Goal: Task Accomplishment & Management: Use online tool/utility

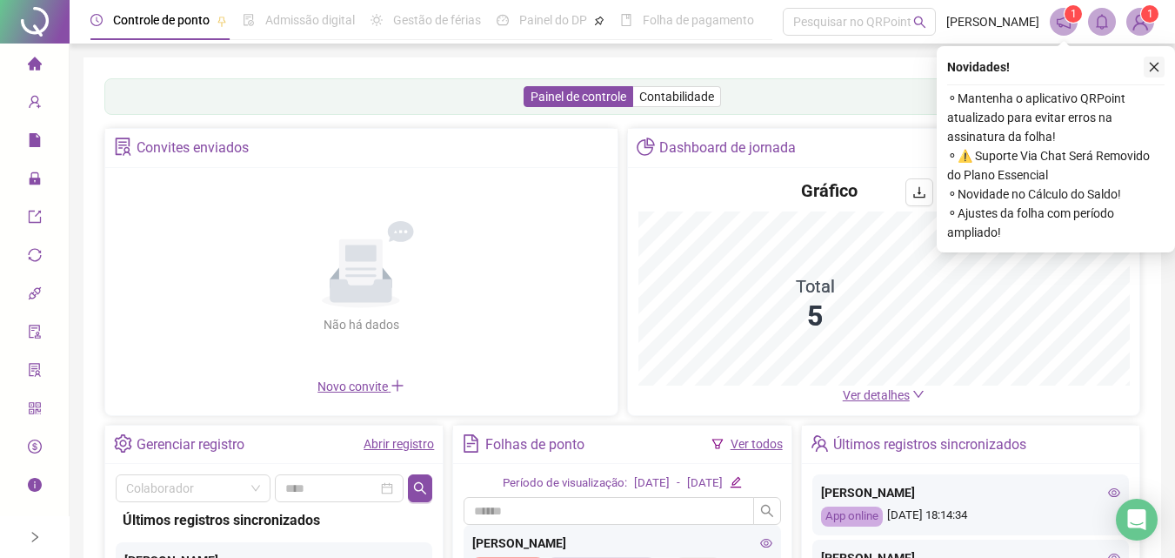
click at [1151, 64] on icon "close" at bounding box center [1155, 68] width 10 height 10
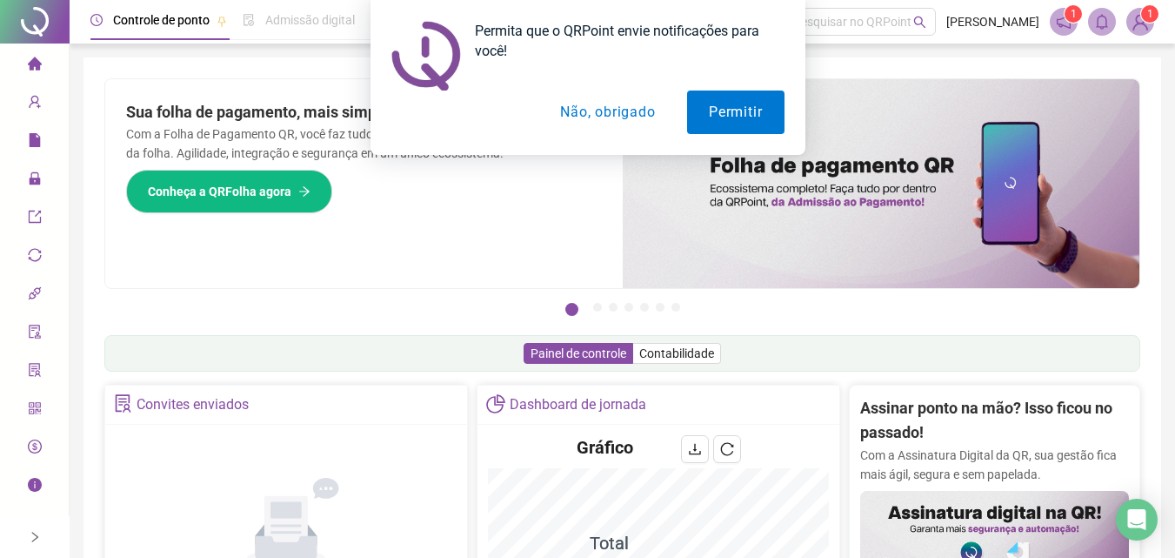
click at [614, 104] on button "Não, obrigado" at bounding box center [607, 111] width 138 height 43
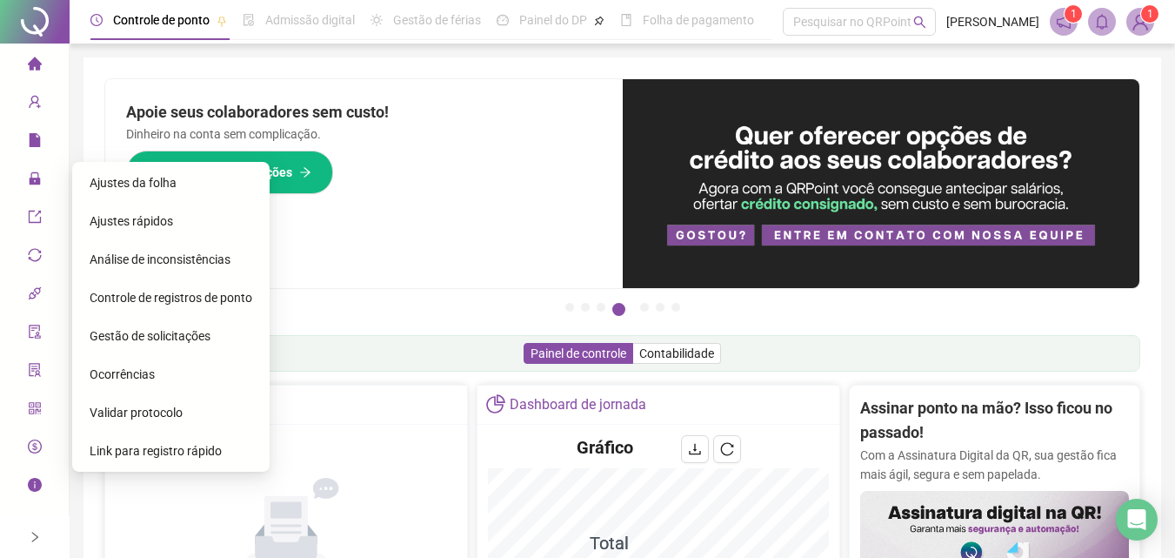
click at [117, 331] on span "Gestão de solicitações" at bounding box center [150, 336] width 121 height 14
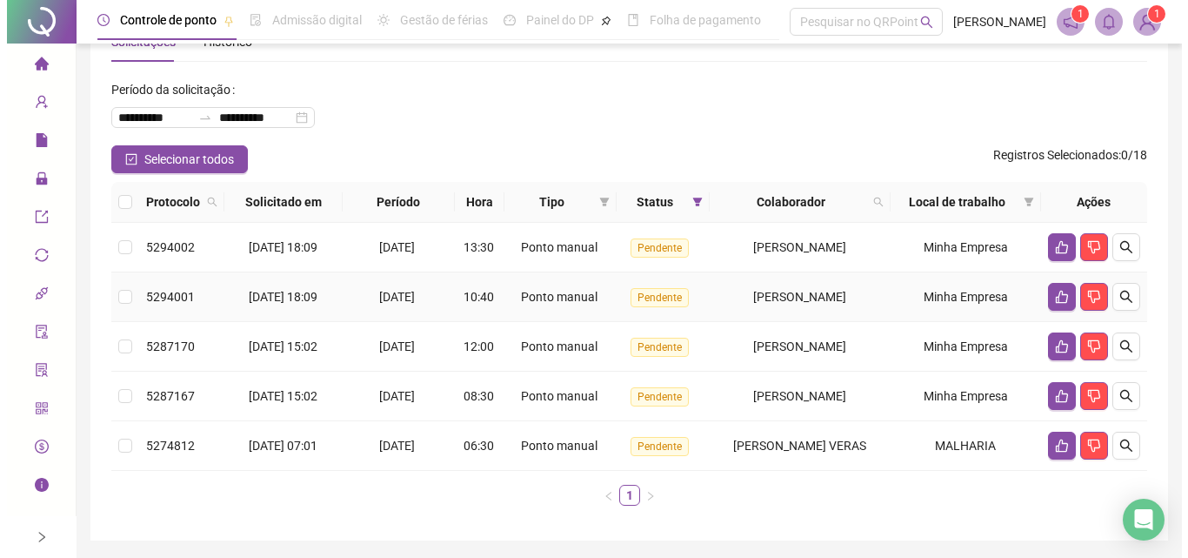
scroll to position [87, 0]
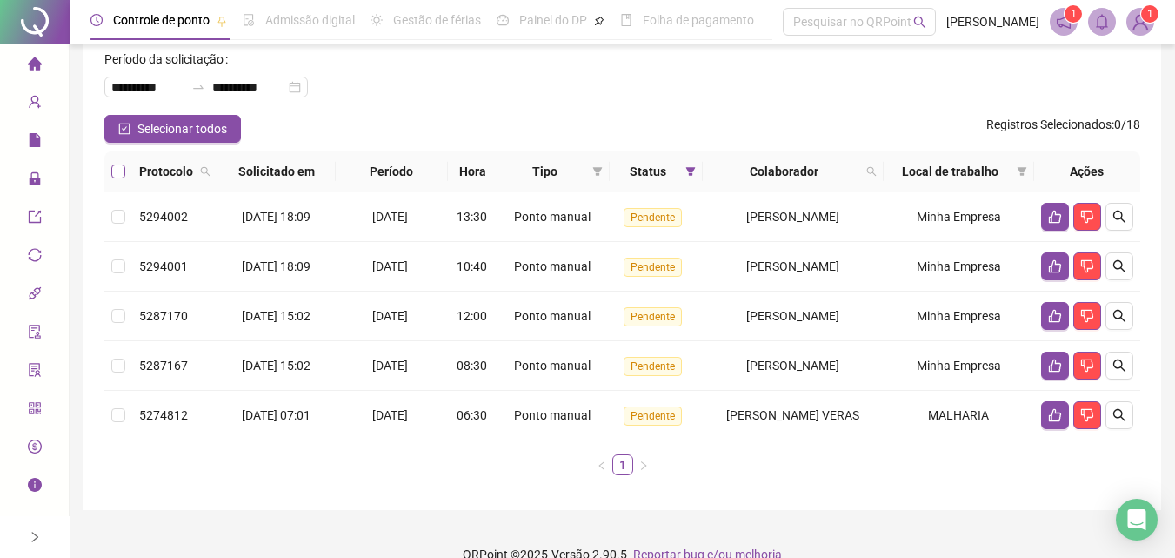
click at [122, 164] on label at bounding box center [118, 171] width 14 height 19
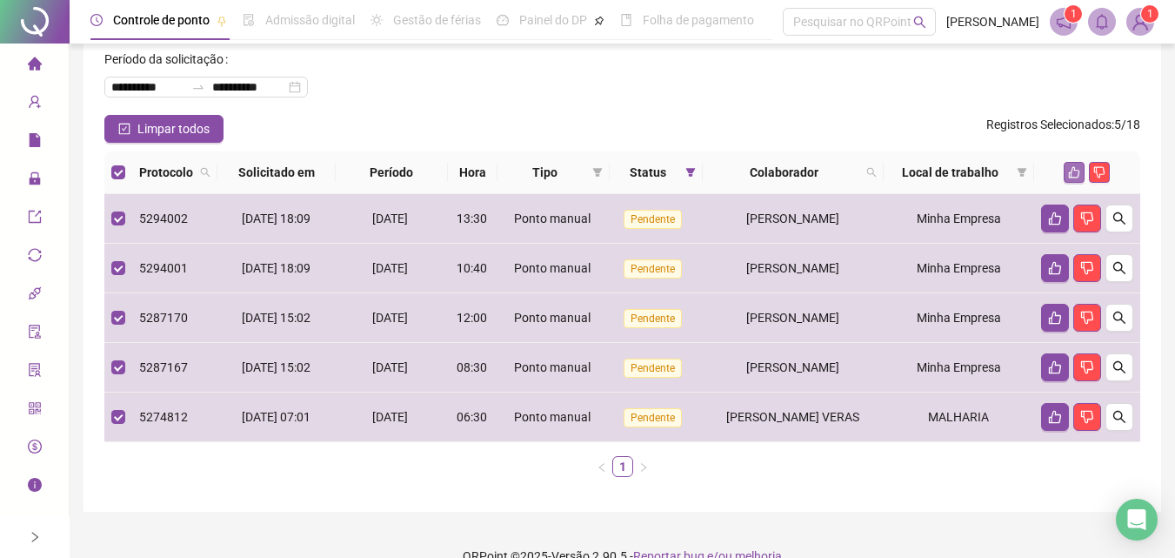
click at [1073, 171] on icon "like" at bounding box center [1074, 172] width 12 height 12
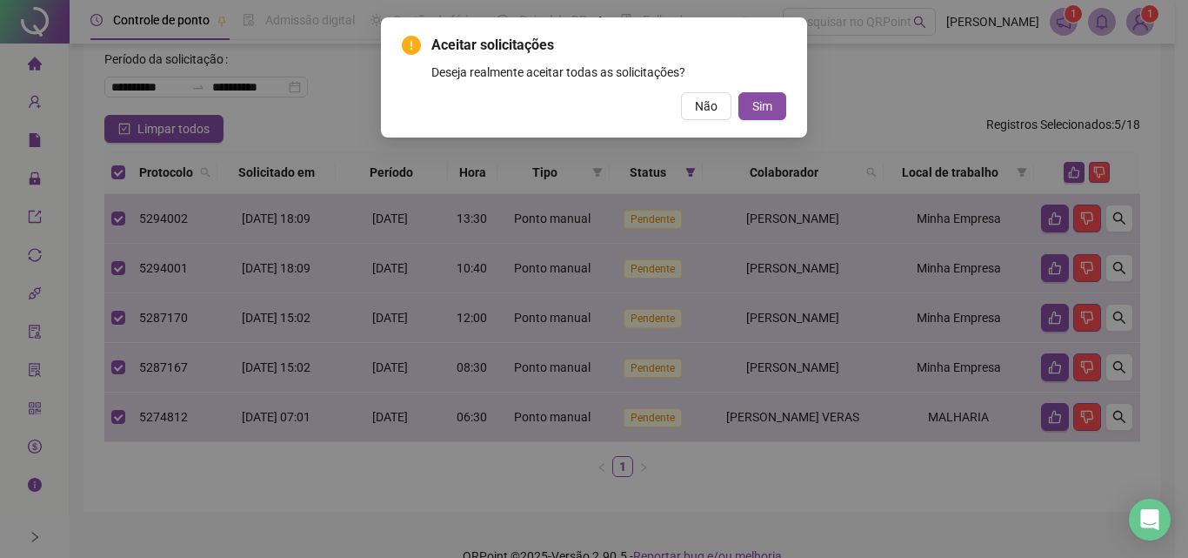
click at [764, 89] on div "Aceitar solicitações Deseja realmente aceitar todas as solicitações? Não Sim" at bounding box center [594, 77] width 385 height 85
click at [791, 106] on div "Aceitar solicitações Deseja realmente aceitar todas as solicitações? Não Sim" at bounding box center [594, 77] width 426 height 120
click at [763, 105] on span "Sim" at bounding box center [762, 106] width 20 height 19
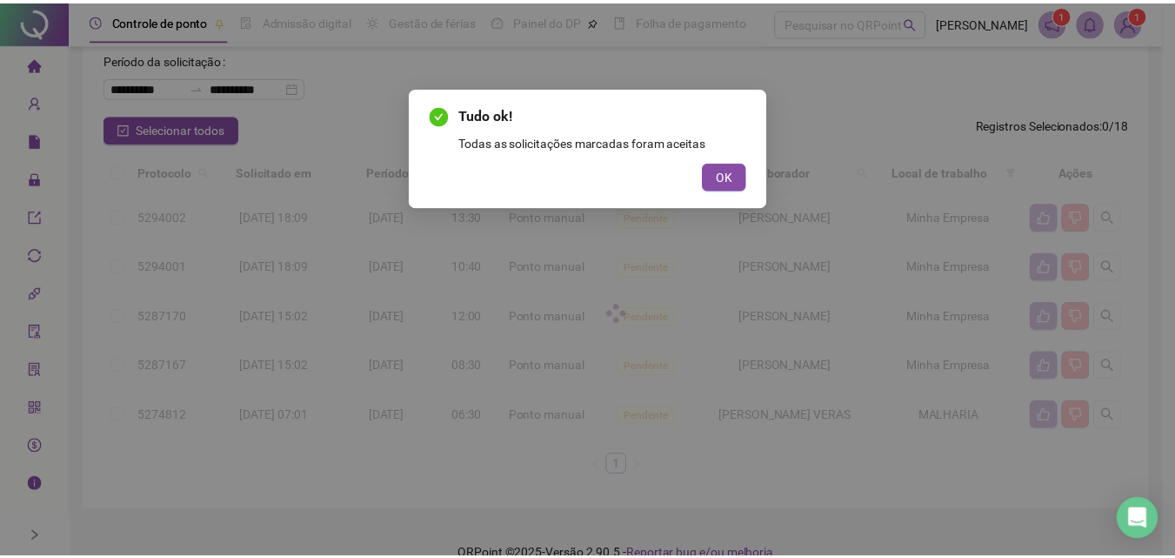
scroll to position [0, 0]
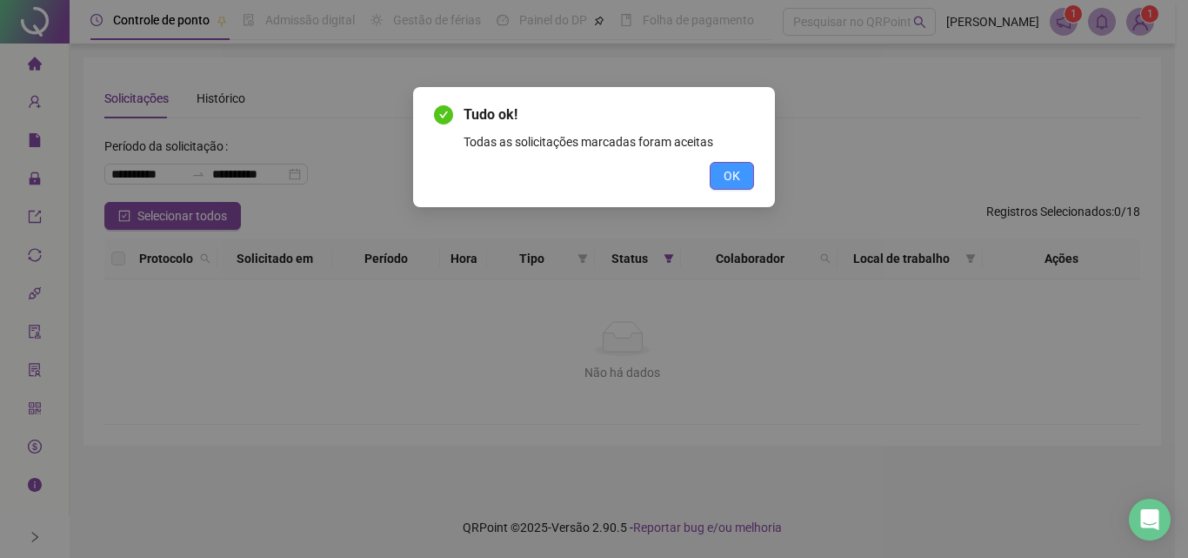
click at [721, 179] on button "OK" at bounding box center [732, 176] width 44 height 28
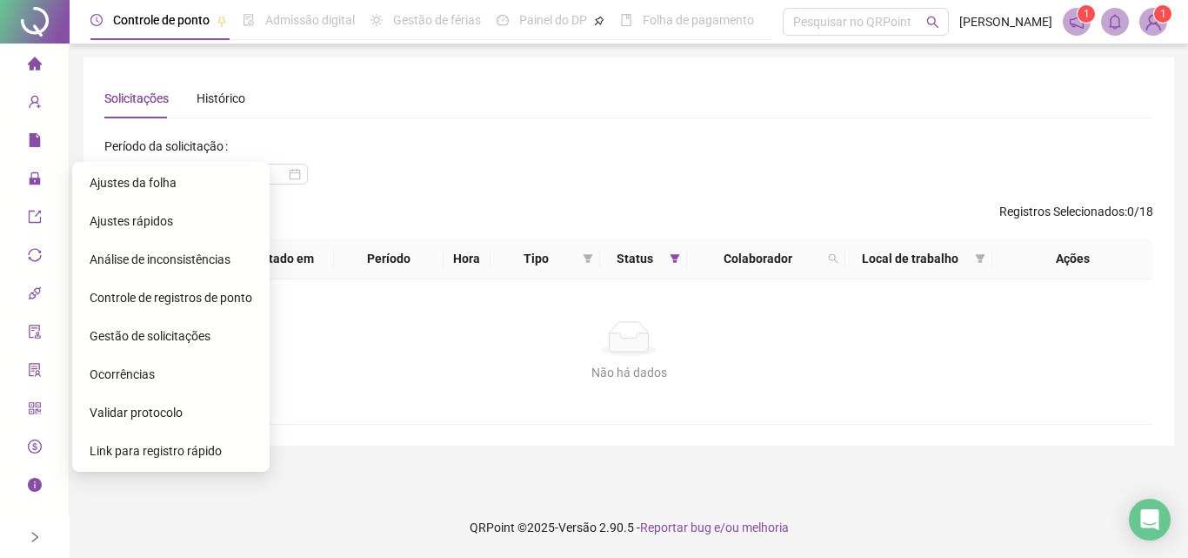
click at [142, 184] on span "Ajustes da folha" at bounding box center [133, 183] width 87 height 14
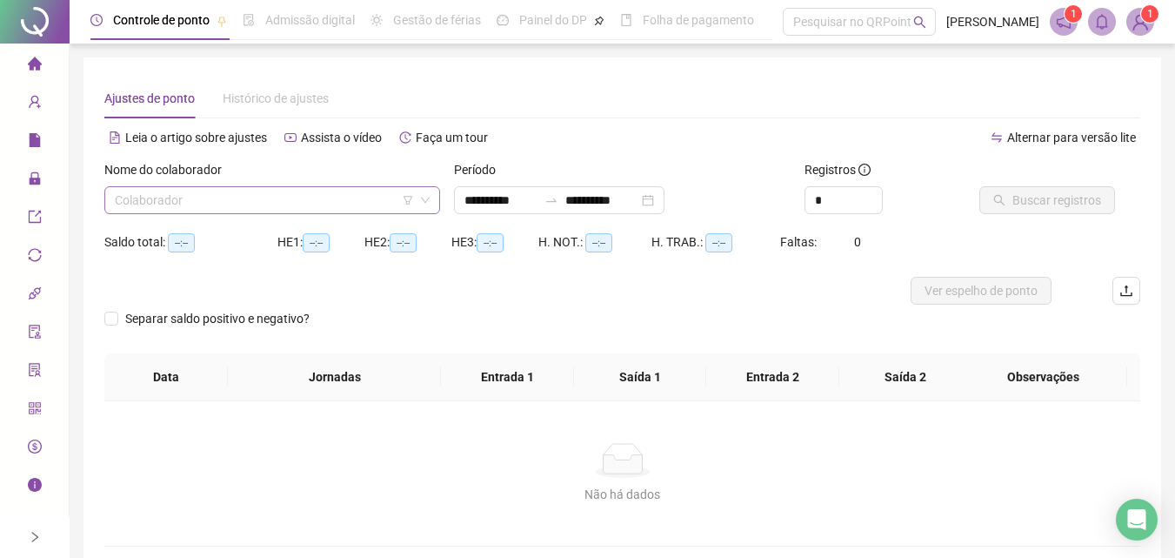
type input "**********"
click at [229, 197] on input "search" at bounding box center [264, 200] width 299 height 26
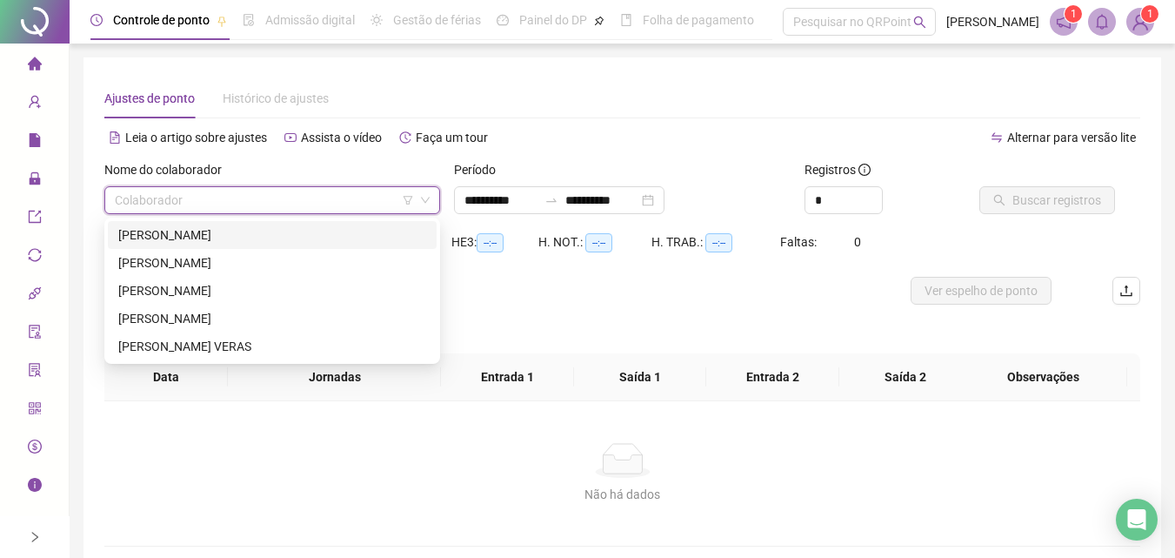
click at [230, 230] on div "[PERSON_NAME]" at bounding box center [272, 234] width 308 height 19
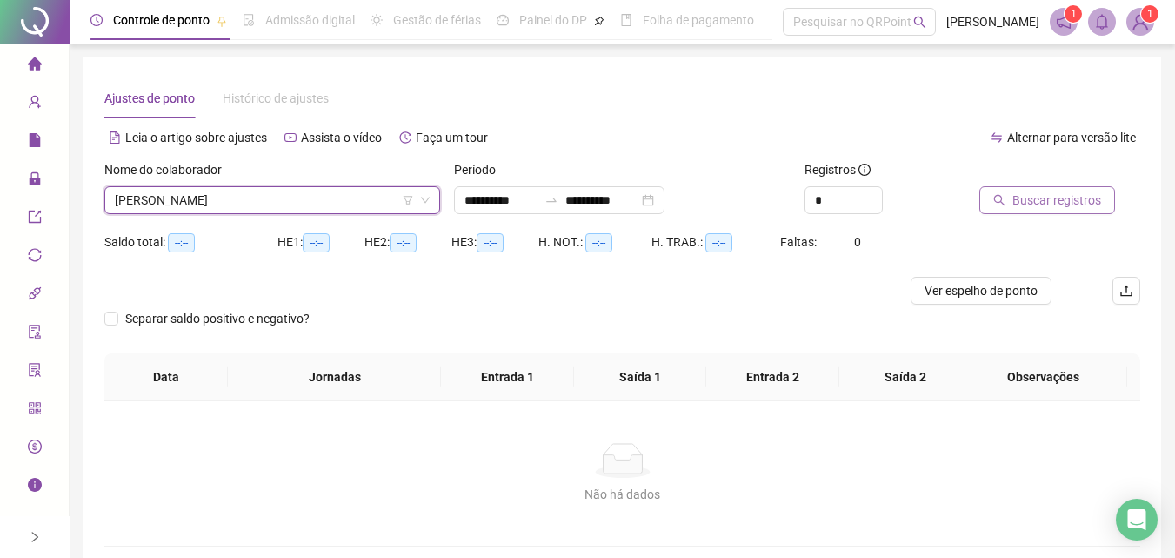
click at [1047, 197] on span "Buscar registros" at bounding box center [1057, 200] width 89 height 19
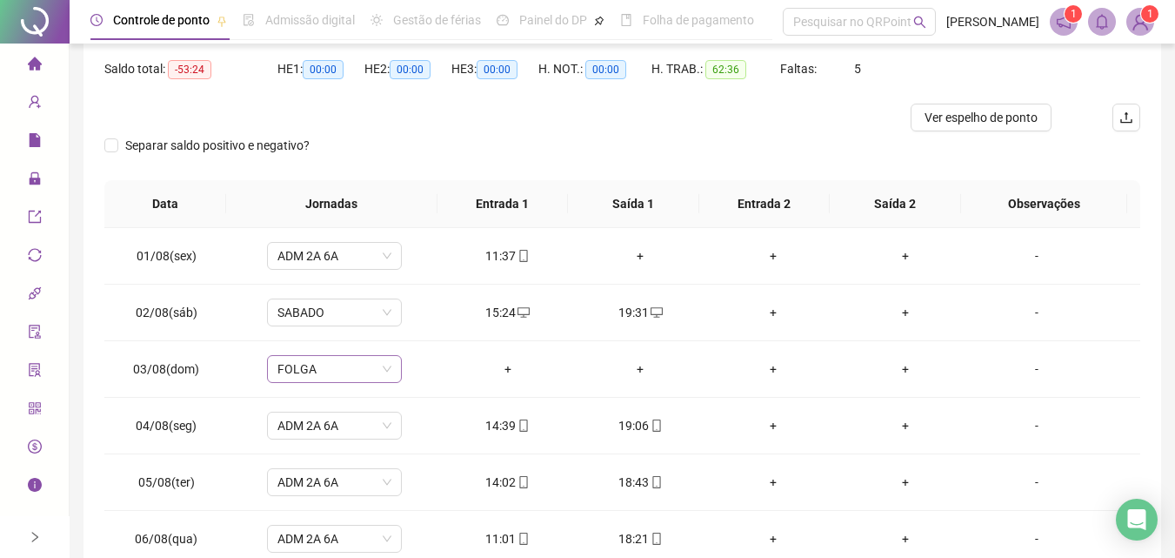
scroll to position [174, 0]
click at [383, 311] on span "SABADO" at bounding box center [335, 311] width 114 height 26
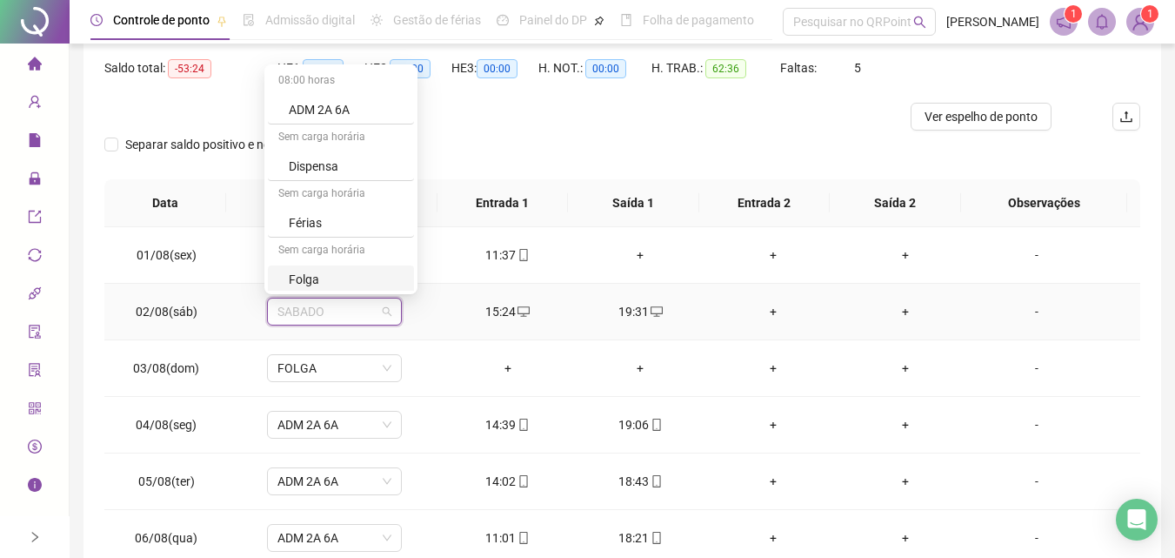
click at [321, 278] on div "Folga" at bounding box center [346, 279] width 115 height 19
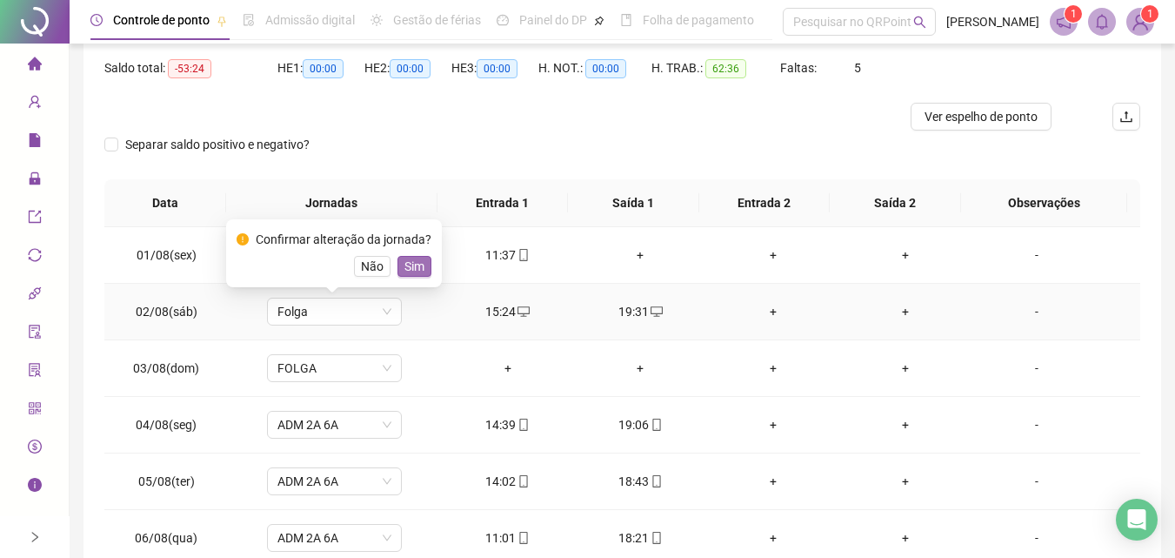
click at [406, 260] on span "Sim" at bounding box center [415, 266] width 20 height 19
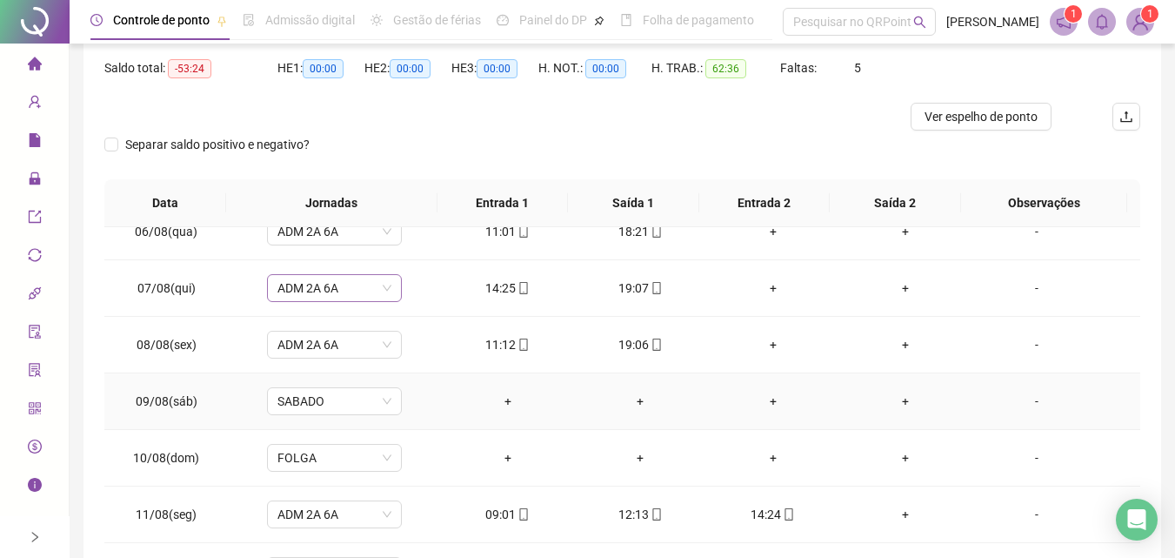
scroll to position [348, 0]
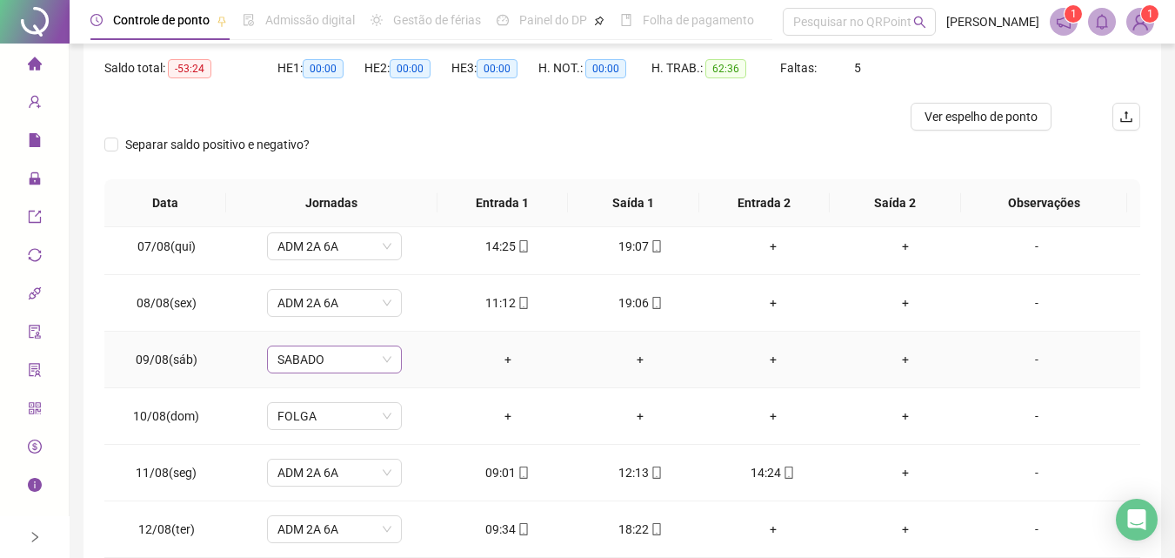
click at [385, 357] on span "SABADO" at bounding box center [335, 359] width 114 height 26
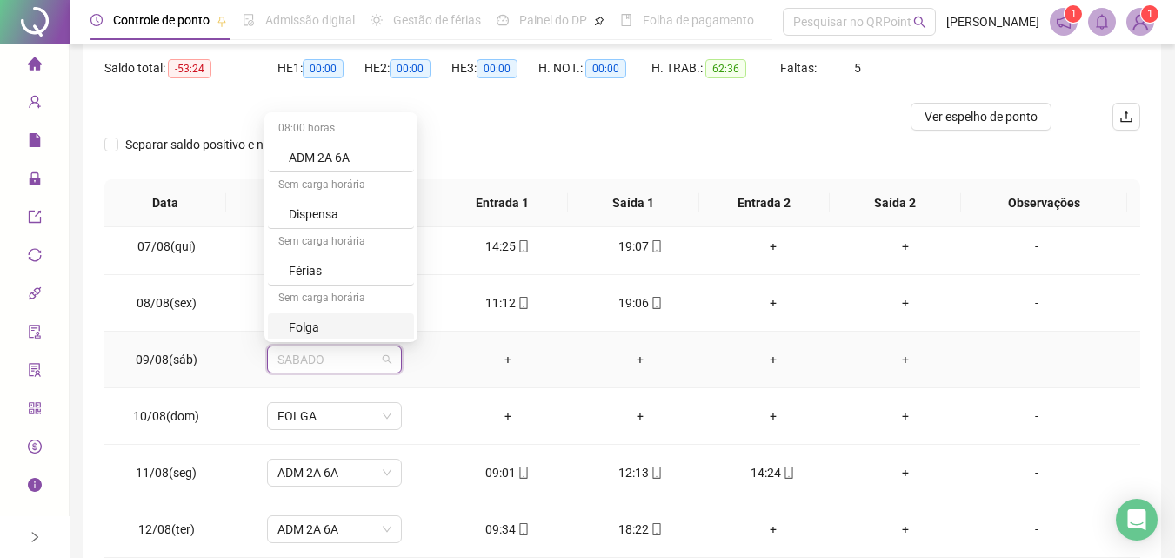
click at [330, 325] on div "Folga" at bounding box center [346, 327] width 115 height 19
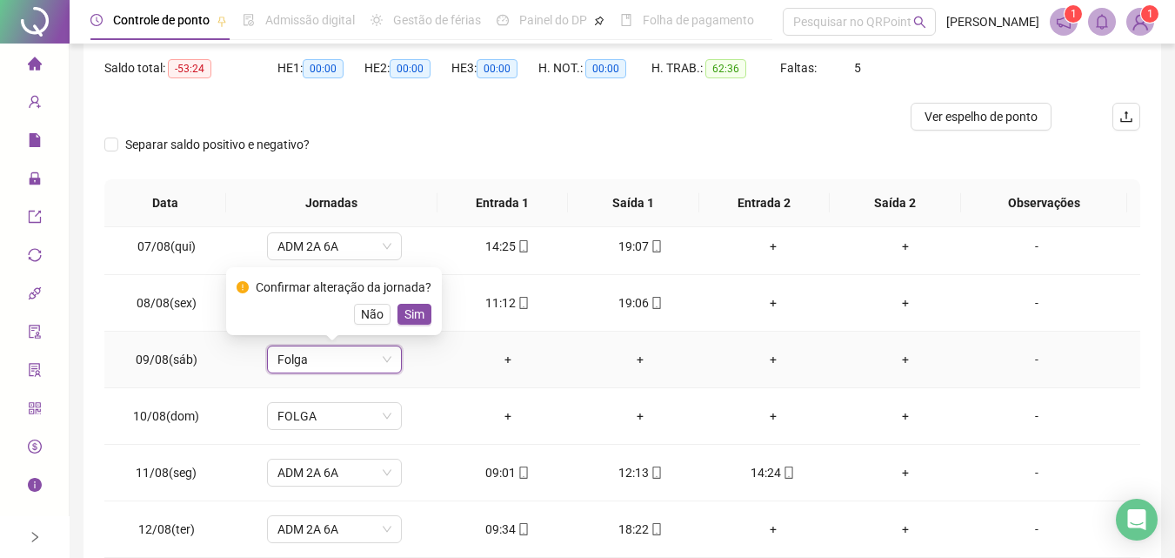
click at [415, 313] on span "Sim" at bounding box center [415, 313] width 20 height 19
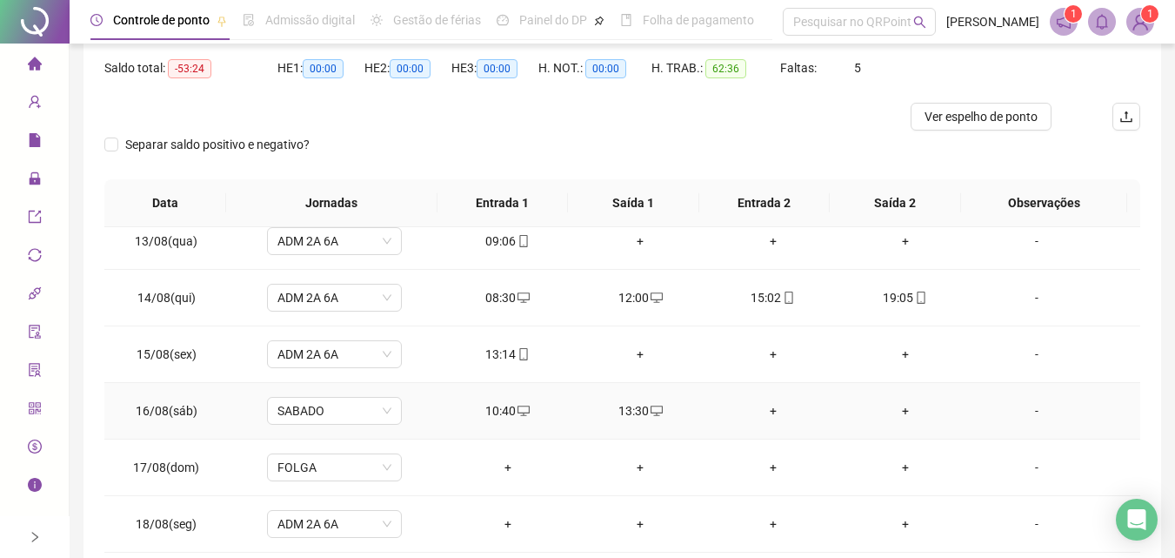
scroll to position [696, 0]
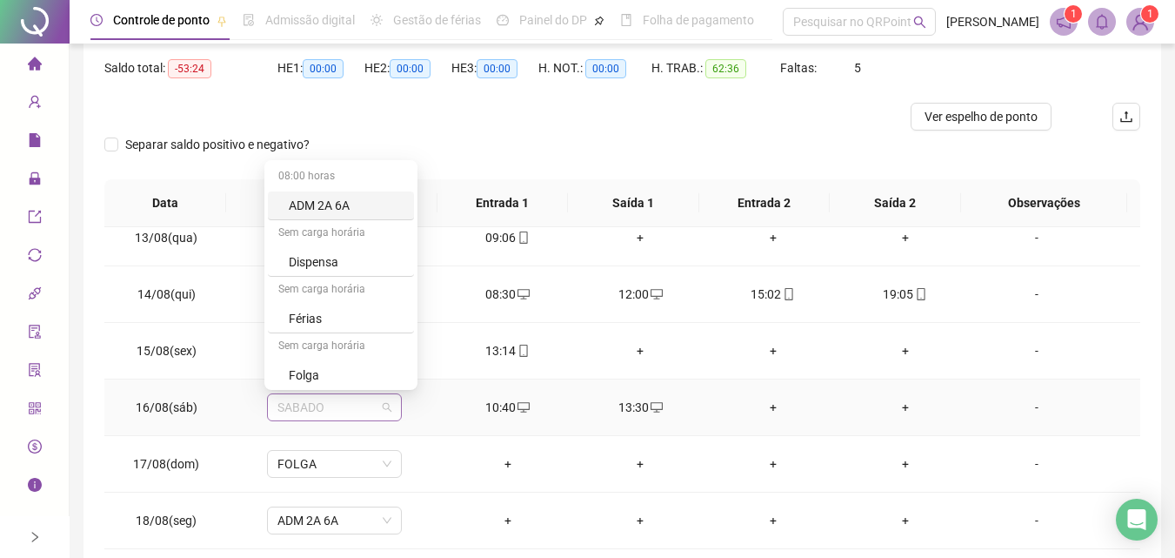
click at [383, 405] on span "SABADO" at bounding box center [335, 407] width 114 height 26
click at [346, 374] on div "Folga" at bounding box center [346, 374] width 115 height 19
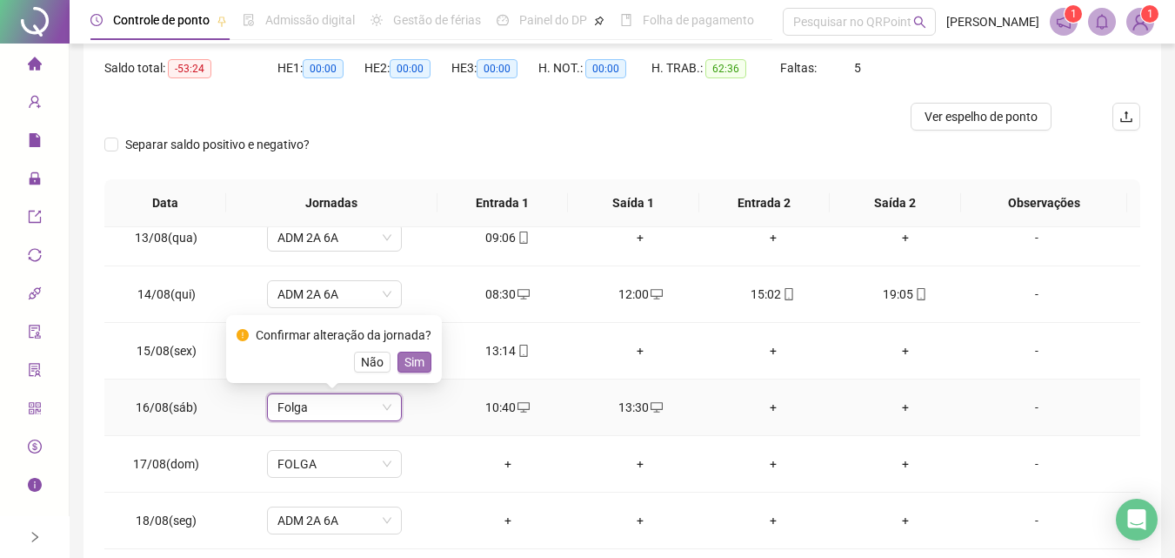
click at [411, 362] on span "Sim" at bounding box center [415, 361] width 20 height 19
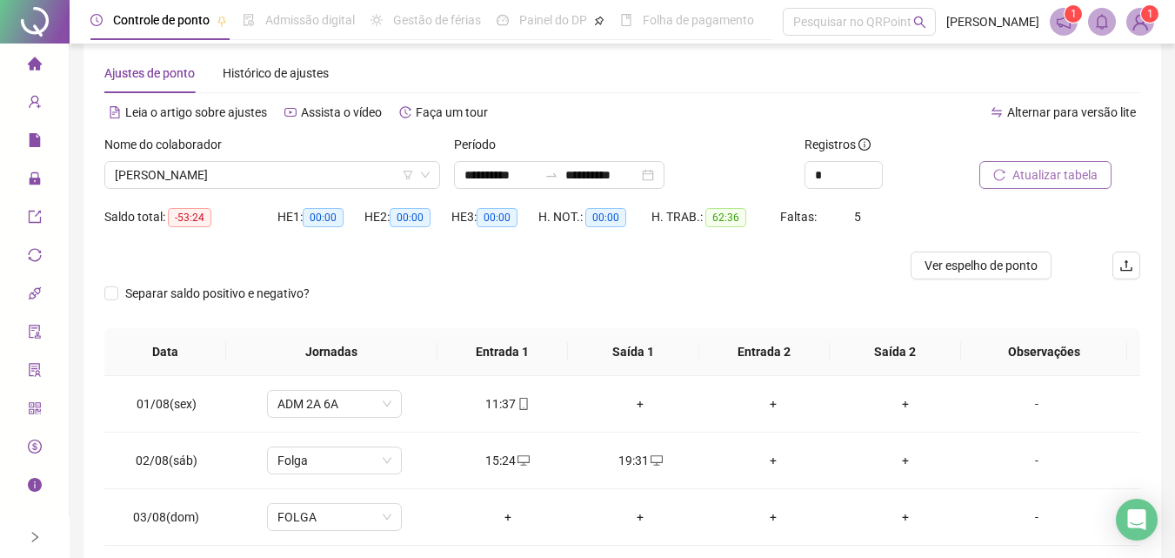
scroll to position [0, 0]
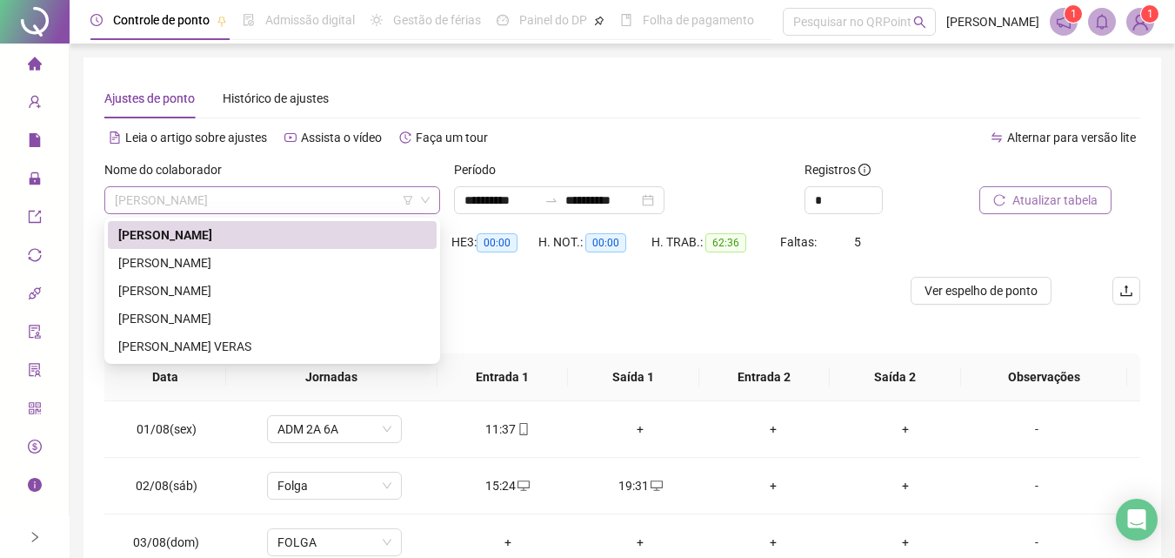
click at [385, 197] on span "[PERSON_NAME]" at bounding box center [272, 200] width 315 height 26
click at [231, 288] on div "[PERSON_NAME]" at bounding box center [272, 290] width 308 height 19
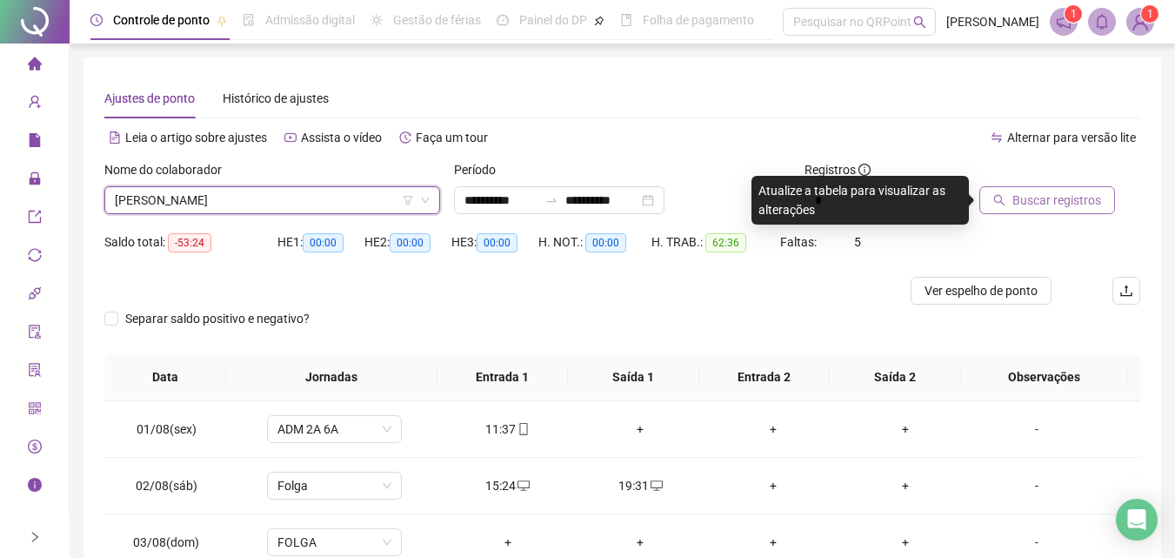
click at [1036, 204] on span "Buscar registros" at bounding box center [1057, 200] width 89 height 19
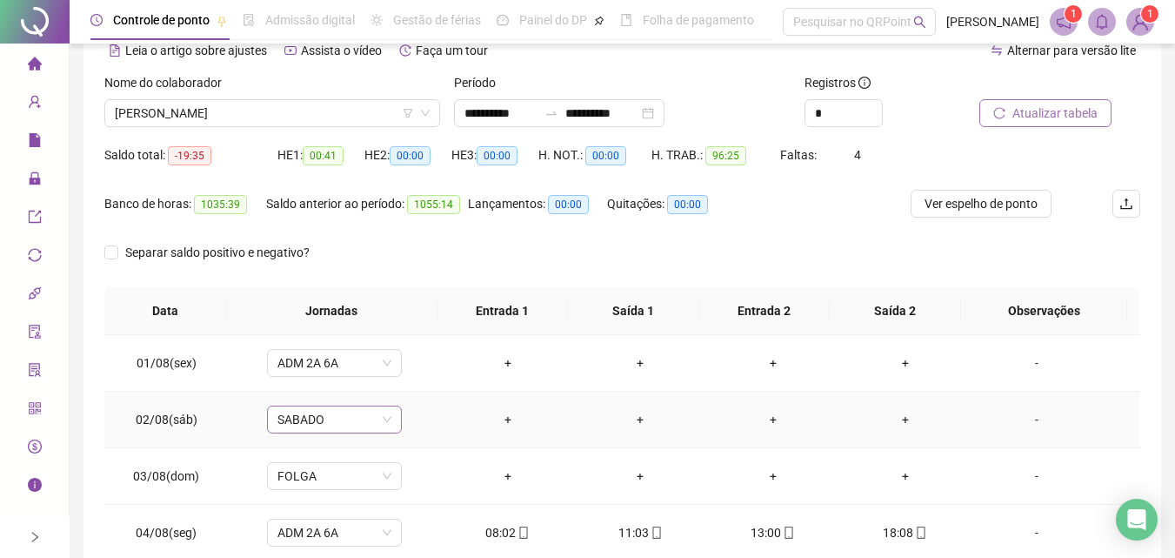
click at [388, 420] on span "SABADO" at bounding box center [335, 419] width 114 height 26
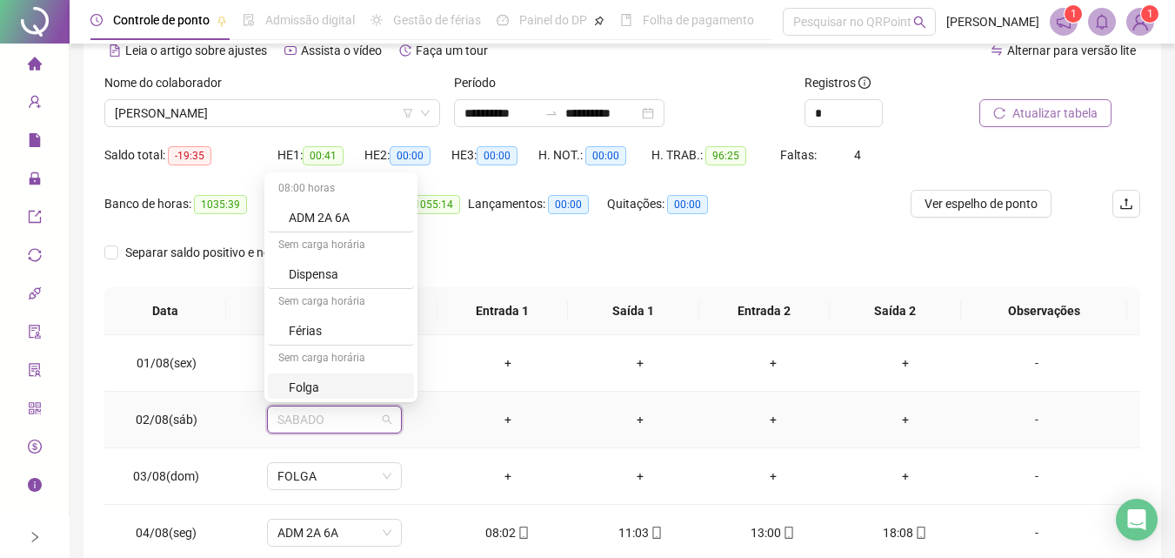
click at [324, 386] on div "Folga" at bounding box center [346, 387] width 115 height 19
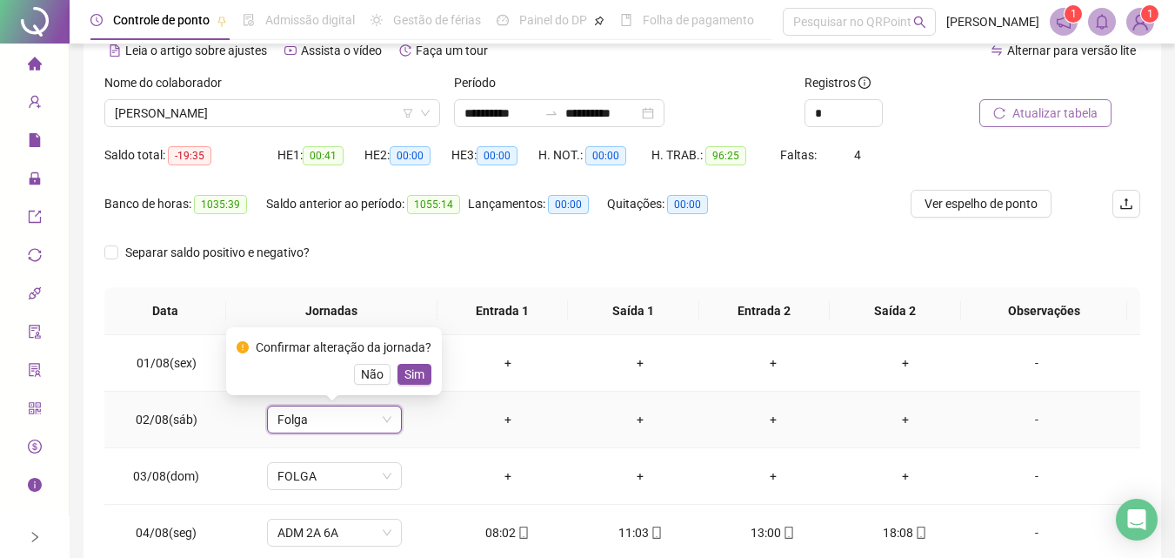
drag, startPoint x: 415, startPoint y: 373, endPoint x: 402, endPoint y: 423, distance: 51.3
click at [414, 373] on span "Sim" at bounding box center [415, 373] width 20 height 19
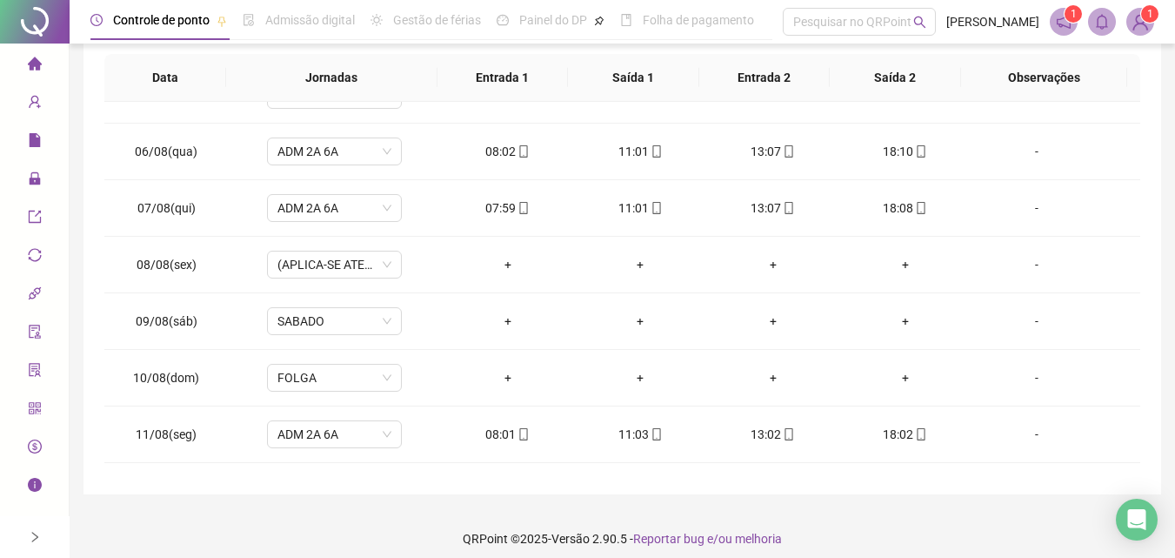
scroll to position [331, 0]
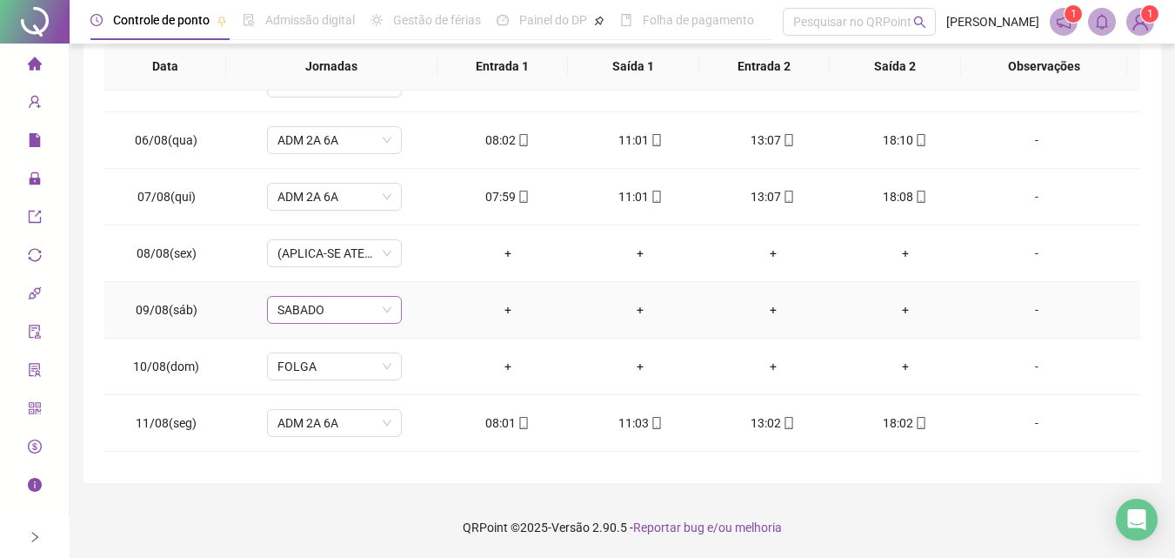
click at [389, 312] on div "SABADO" at bounding box center [334, 310] width 135 height 28
click at [315, 538] on div "Folga" at bounding box center [346, 541] width 115 height 19
click at [417, 261] on span "Sim" at bounding box center [415, 264] width 20 height 19
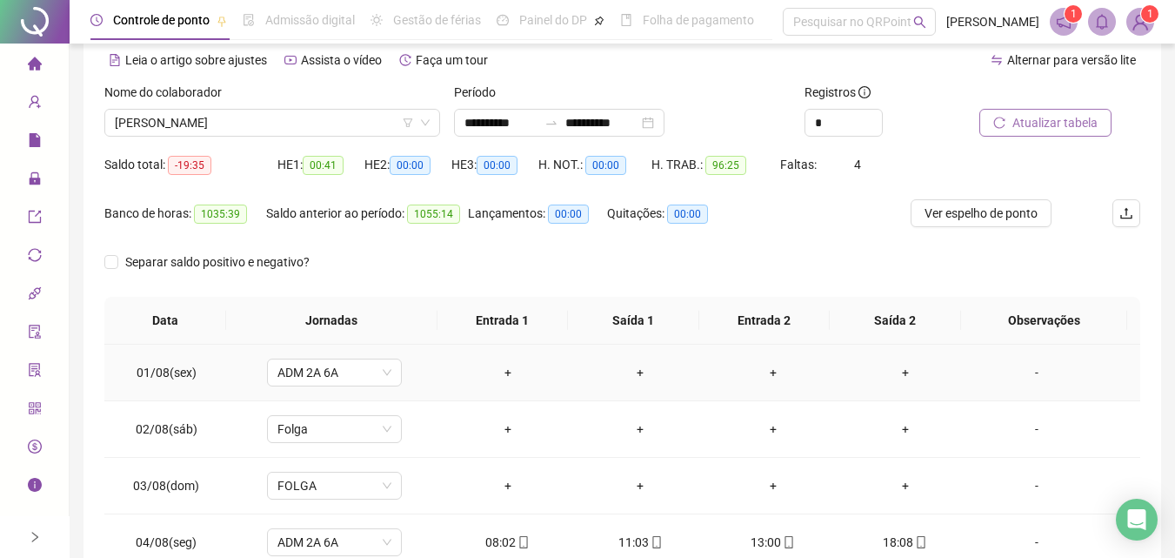
scroll to position [0, 0]
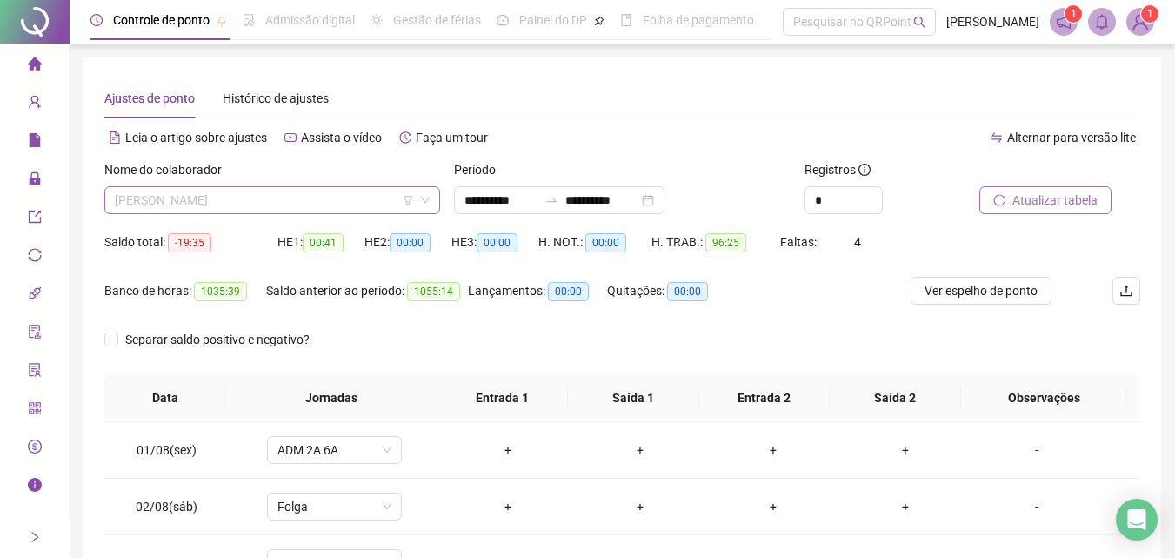
click at [378, 203] on span "[PERSON_NAME]" at bounding box center [272, 200] width 315 height 26
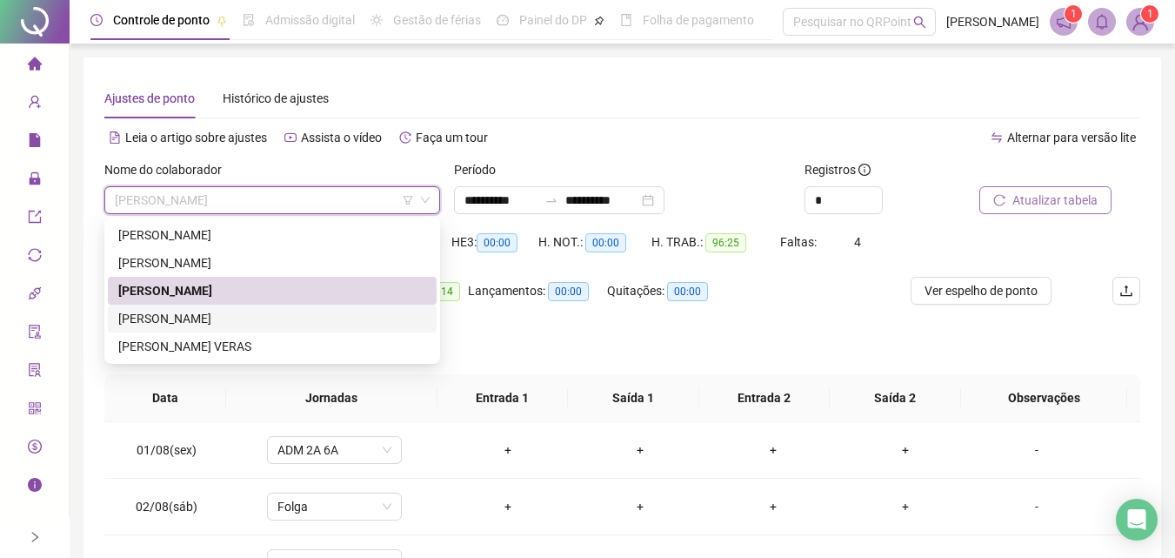
click at [296, 321] on div "[PERSON_NAME]" at bounding box center [272, 318] width 308 height 19
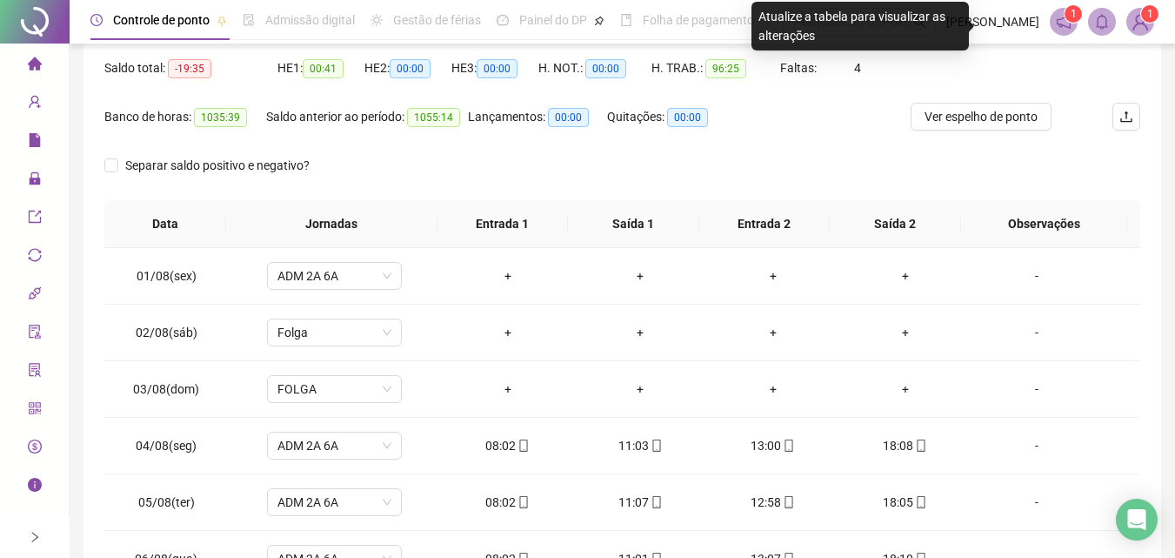
scroll to position [87, 0]
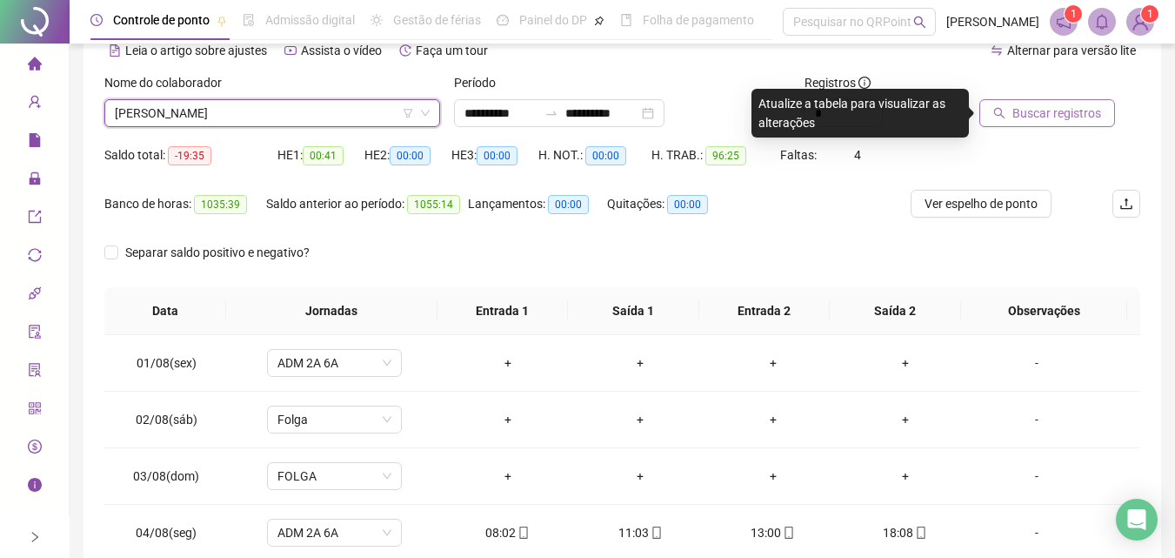
click at [1030, 115] on span "Buscar registros" at bounding box center [1057, 113] width 89 height 19
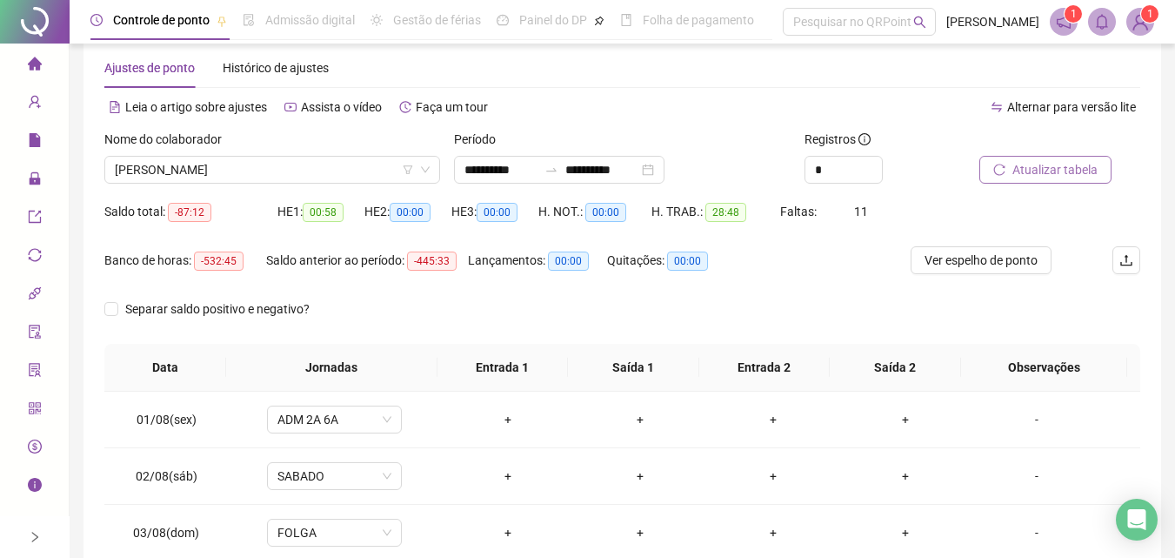
scroll to position [0, 0]
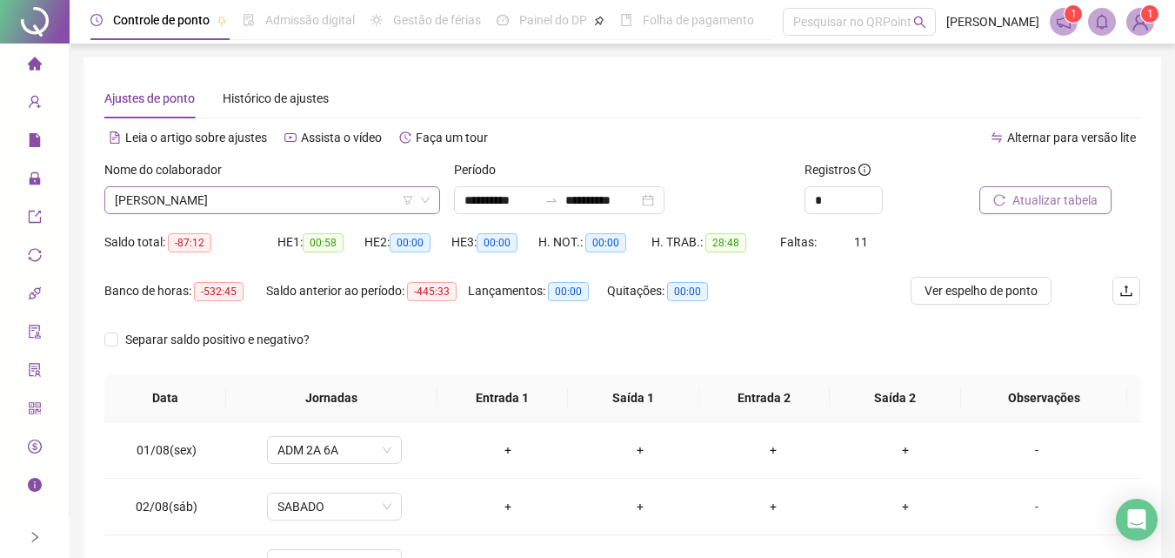
click at [384, 197] on span "[PERSON_NAME]" at bounding box center [272, 200] width 315 height 26
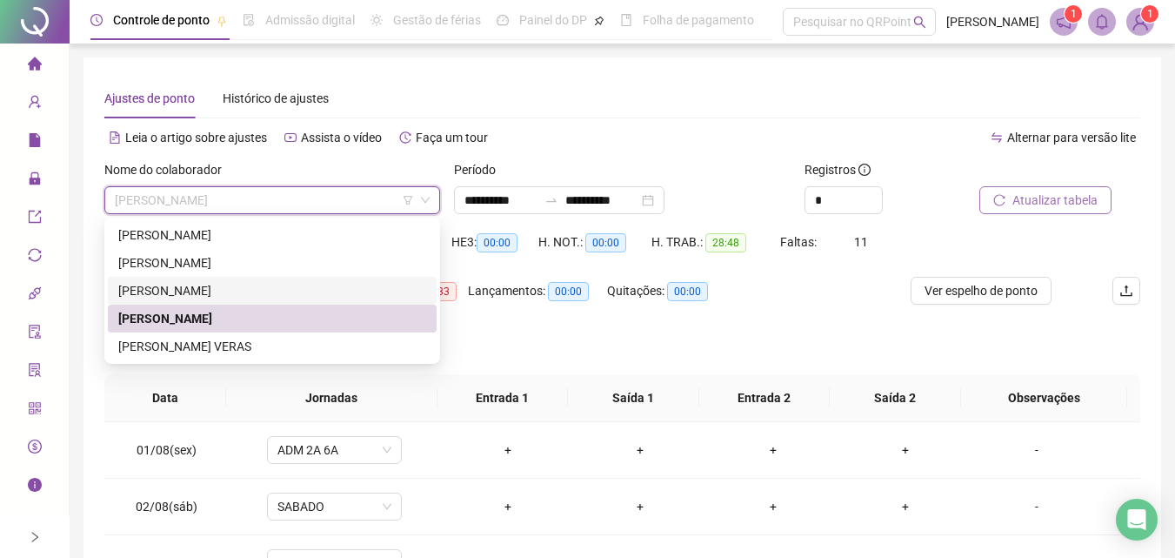
click at [554, 324] on div "Lançamentos: 00:00" at bounding box center [537, 301] width 139 height 49
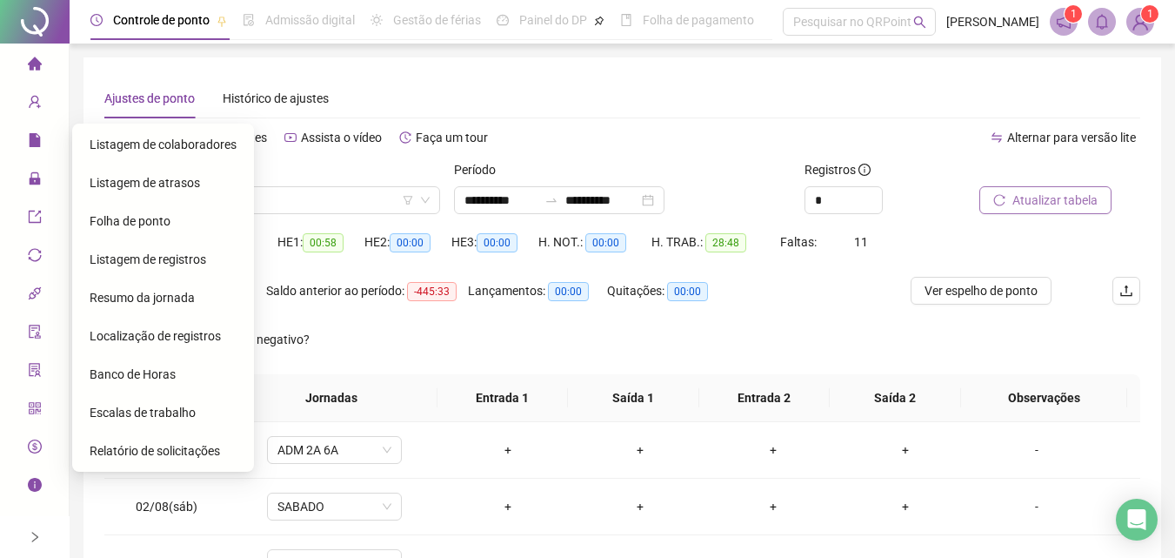
click at [139, 221] on span "Folha de ponto" at bounding box center [130, 221] width 81 height 14
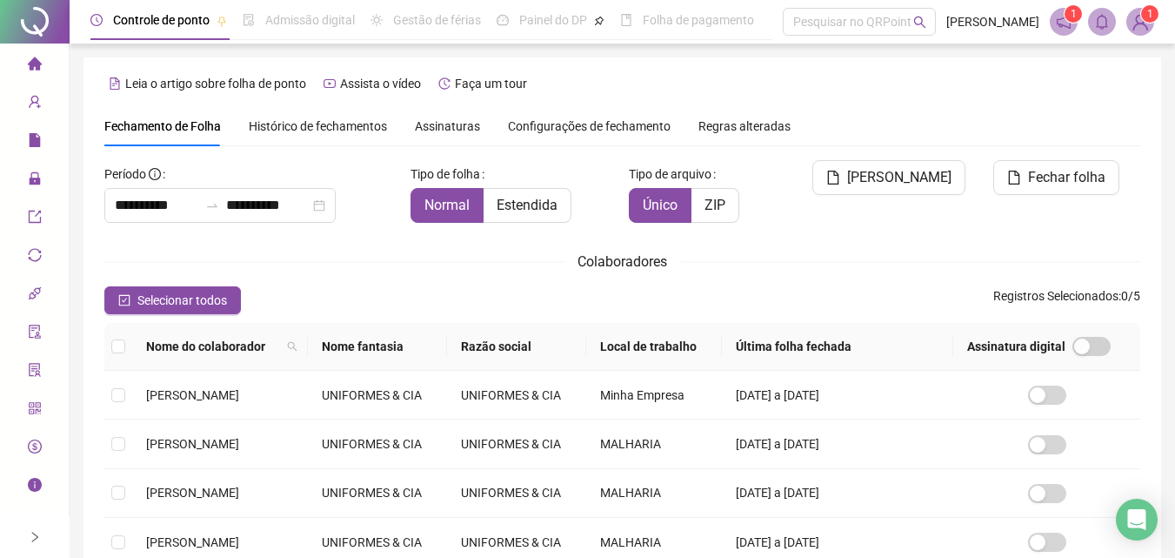
scroll to position [68, 0]
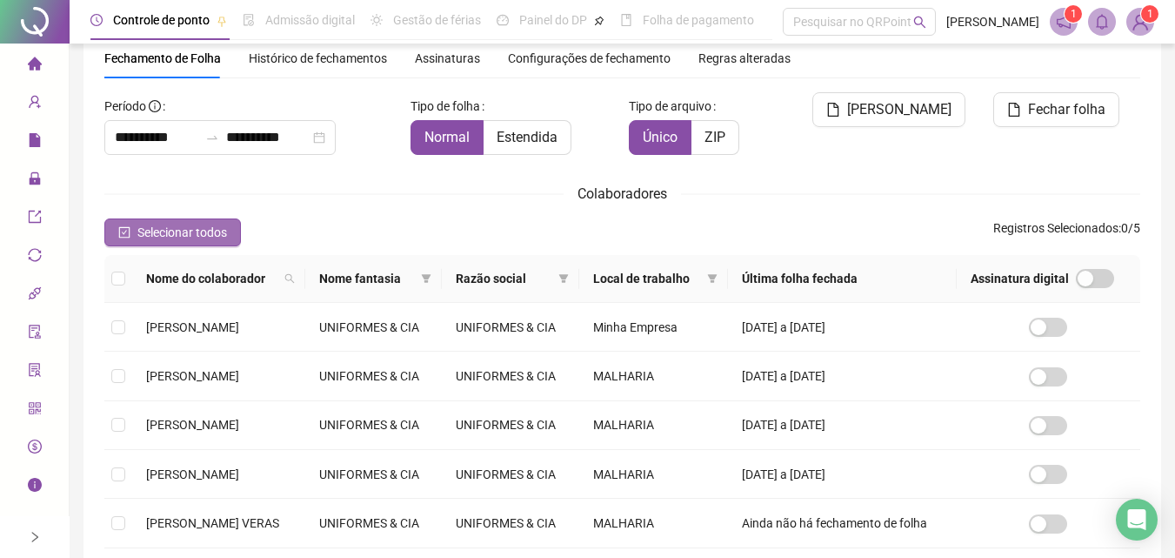
click at [148, 227] on span "Selecionar todos" at bounding box center [182, 232] width 90 height 19
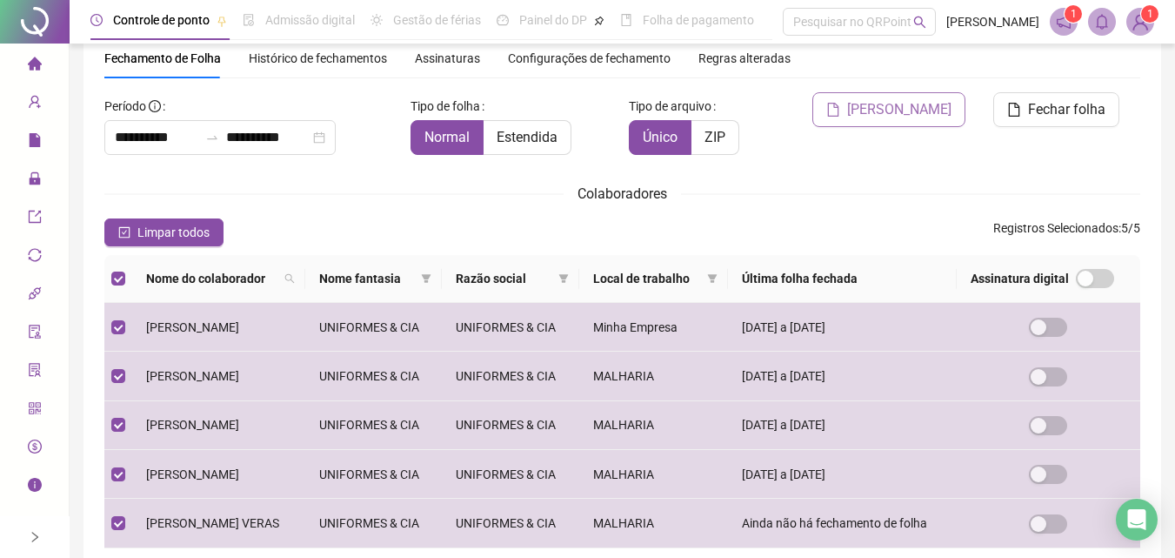
click at [926, 110] on span "[PERSON_NAME]" at bounding box center [899, 109] width 104 height 21
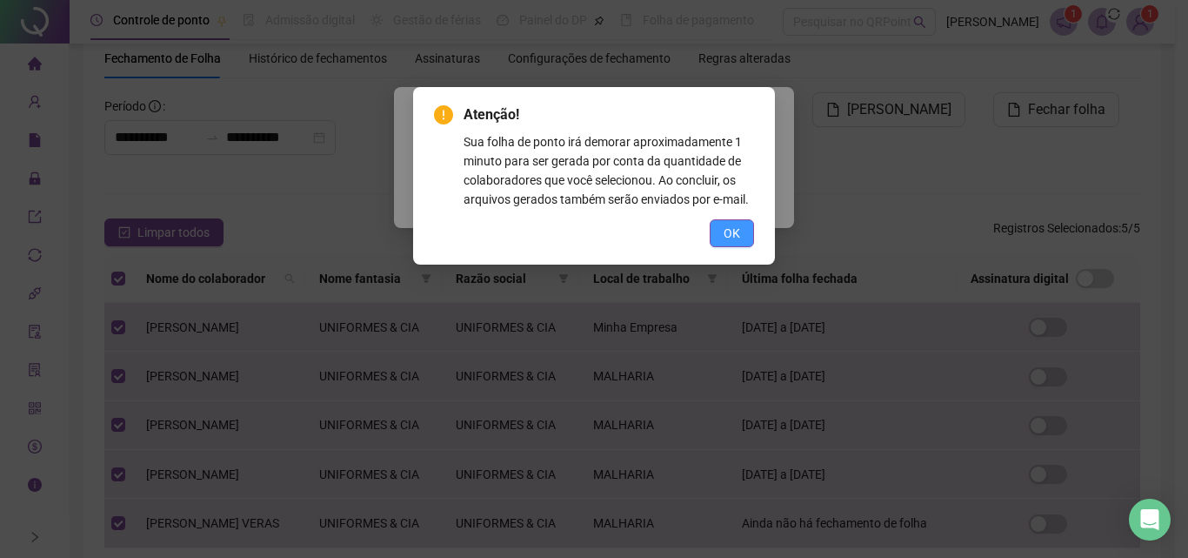
click at [746, 230] on button "OK" at bounding box center [732, 233] width 44 height 28
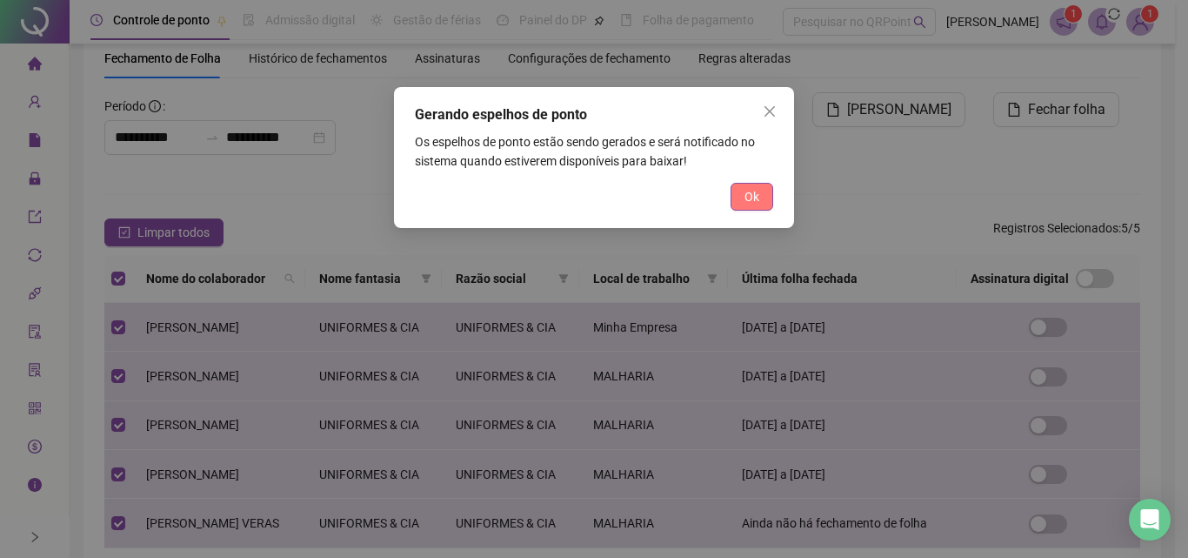
click at [747, 195] on span "Ok" at bounding box center [752, 196] width 15 height 19
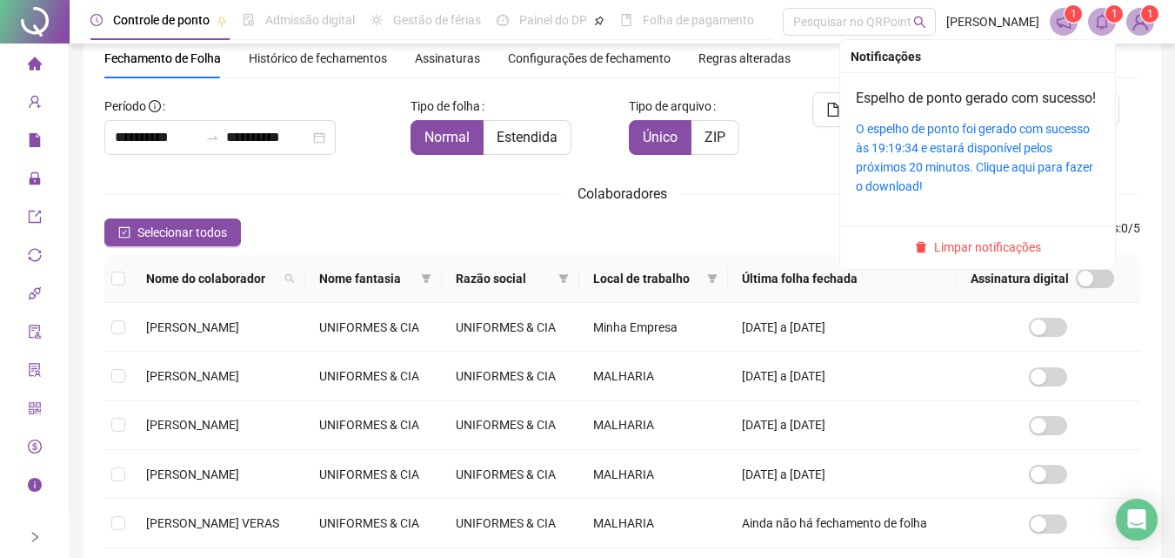
click at [1112, 18] on span "1" at bounding box center [1115, 14] width 6 height 12
click at [1112, 17] on span "1" at bounding box center [1115, 14] width 6 height 12
click at [931, 148] on link "O espelho de ponto foi gerado com sucesso às 19:19:34 e estará disponível pelos…" at bounding box center [974, 157] width 237 height 71
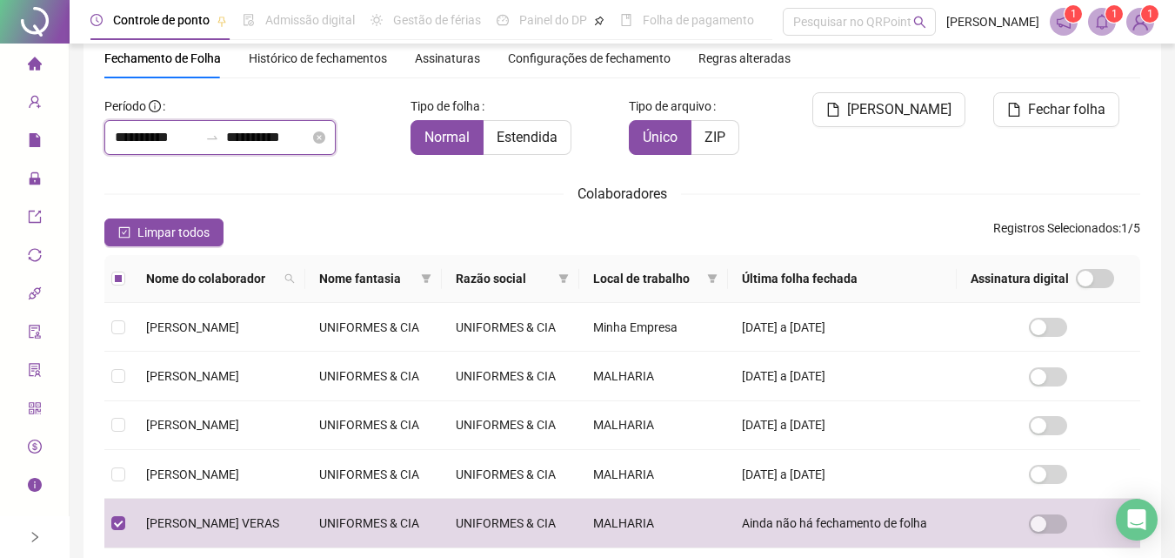
click at [140, 136] on input "**********" at bounding box center [157, 137] width 84 height 21
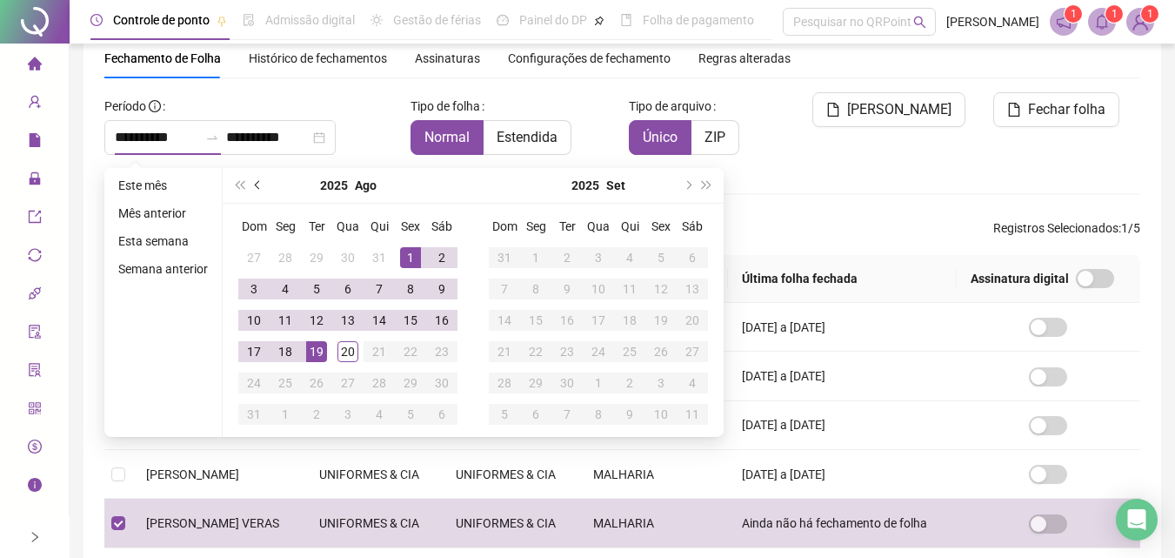
click at [258, 184] on span "prev-year" at bounding box center [259, 185] width 9 height 9
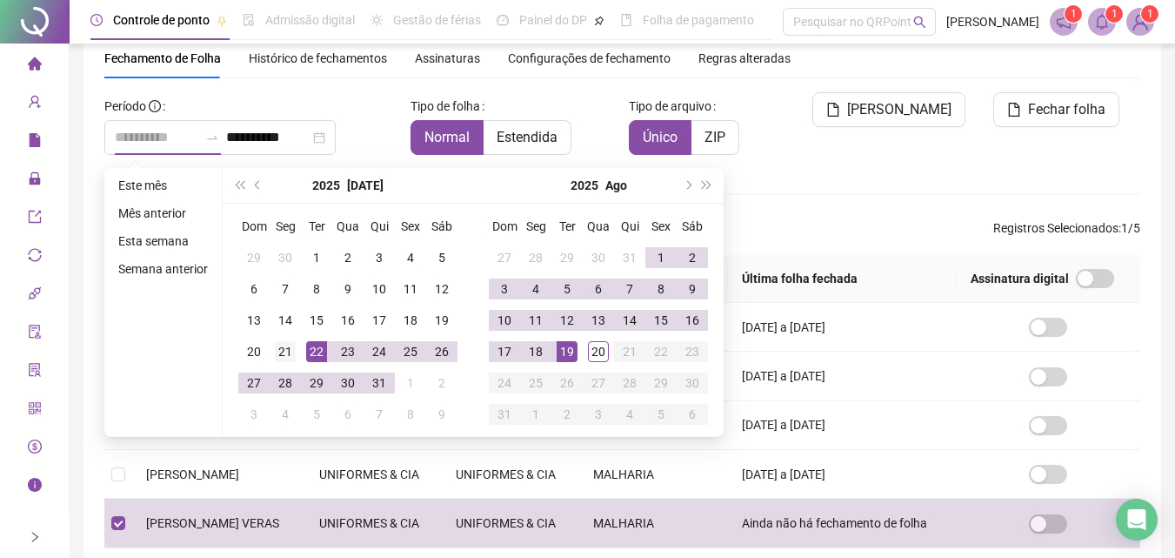
type input "**********"
click at [282, 352] on div "21" at bounding box center [285, 351] width 21 height 21
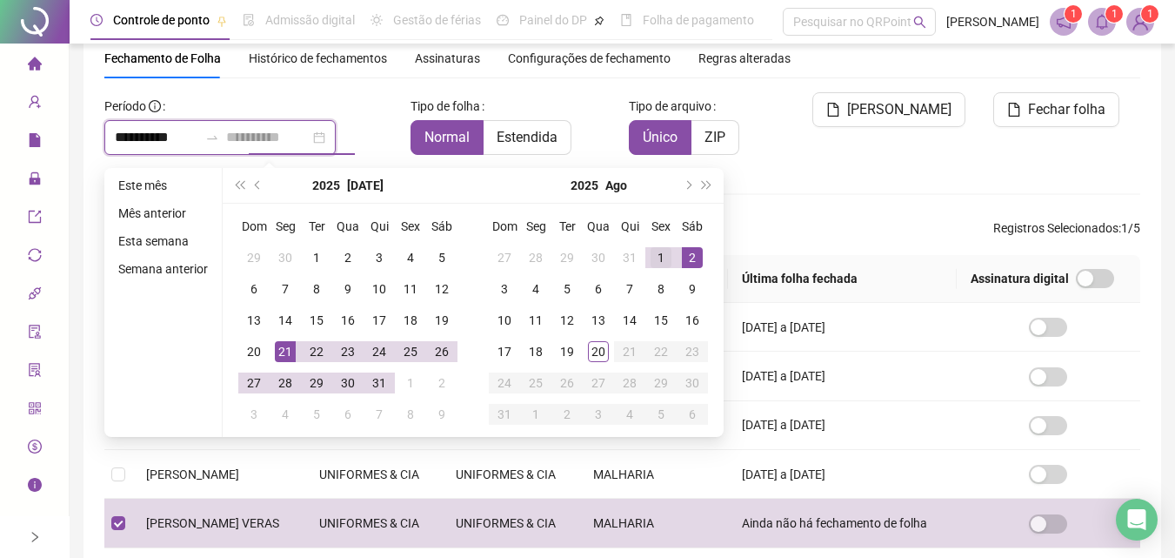
type input "**********"
click at [661, 256] on div "1" at bounding box center [661, 257] width 21 height 21
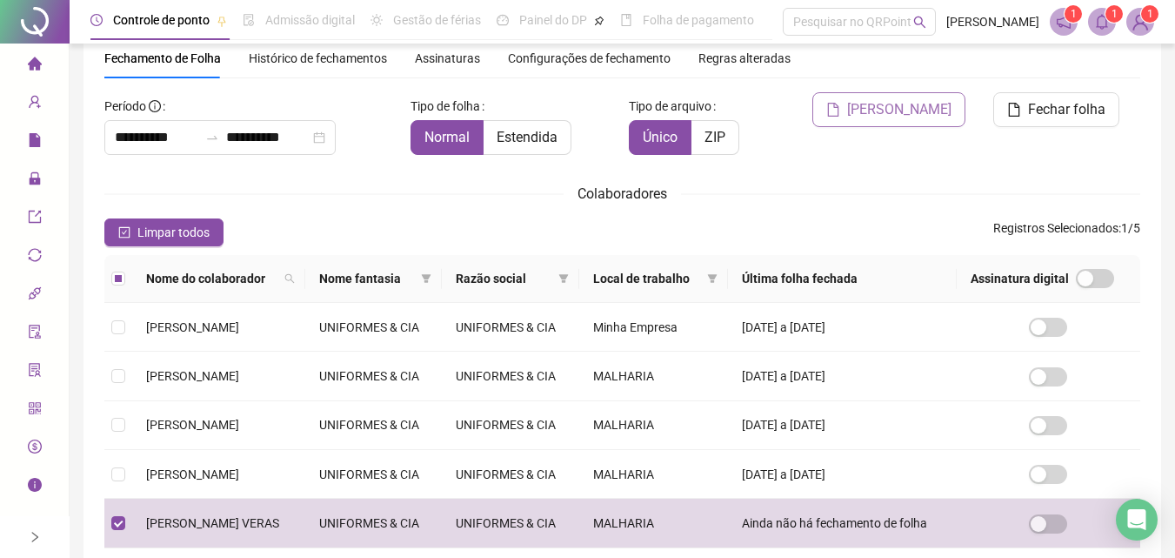
click at [911, 110] on span "[PERSON_NAME]" at bounding box center [899, 109] width 104 height 21
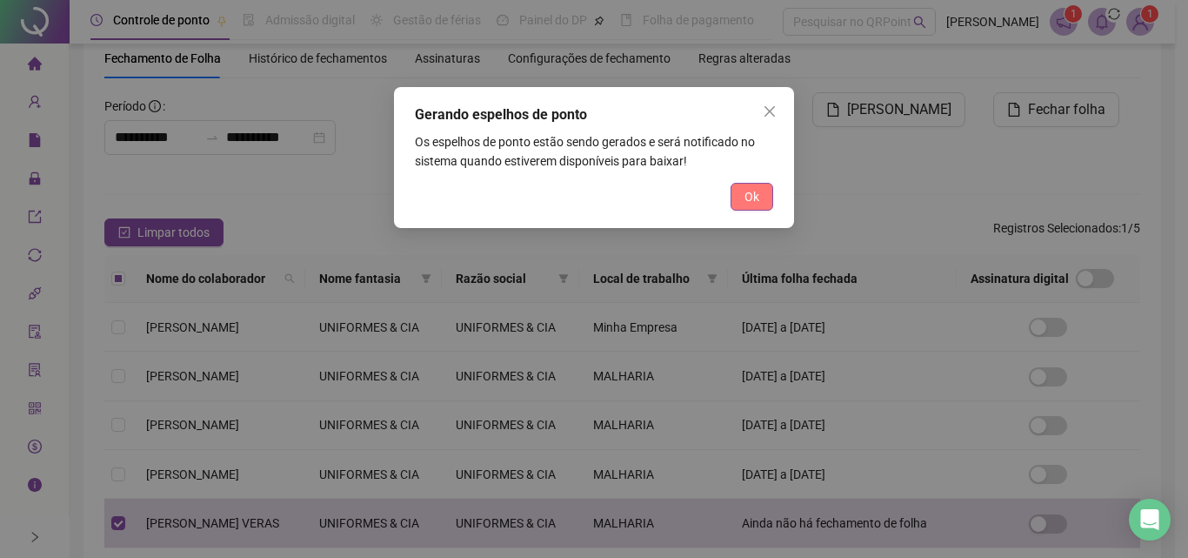
click at [748, 201] on span "Ok" at bounding box center [752, 196] width 15 height 19
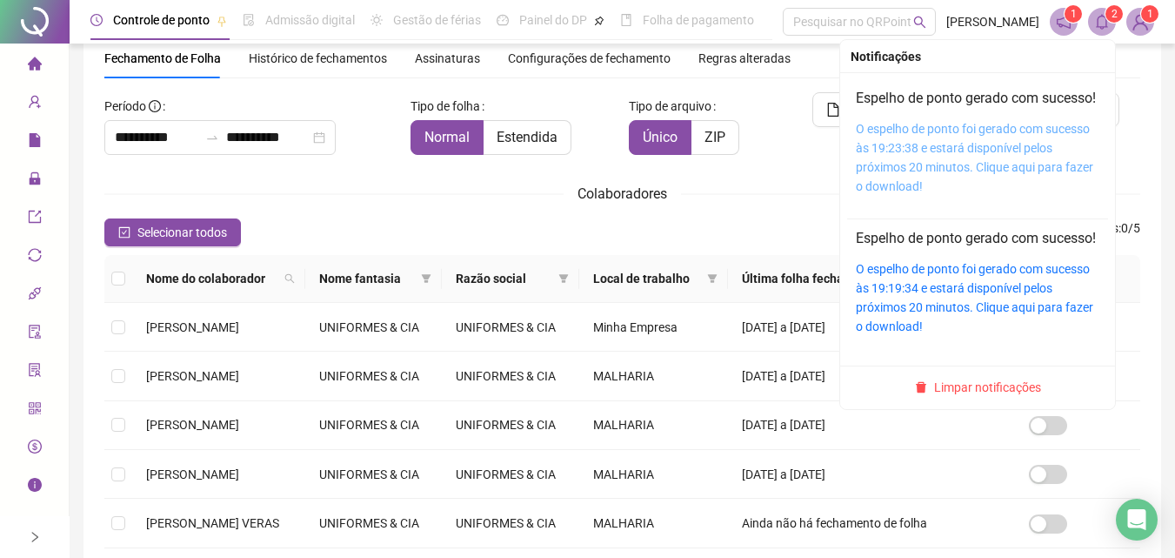
click at [903, 176] on link "O espelho de ponto foi gerado com sucesso às 19:23:38 e estará disponível pelos…" at bounding box center [974, 157] width 237 height 71
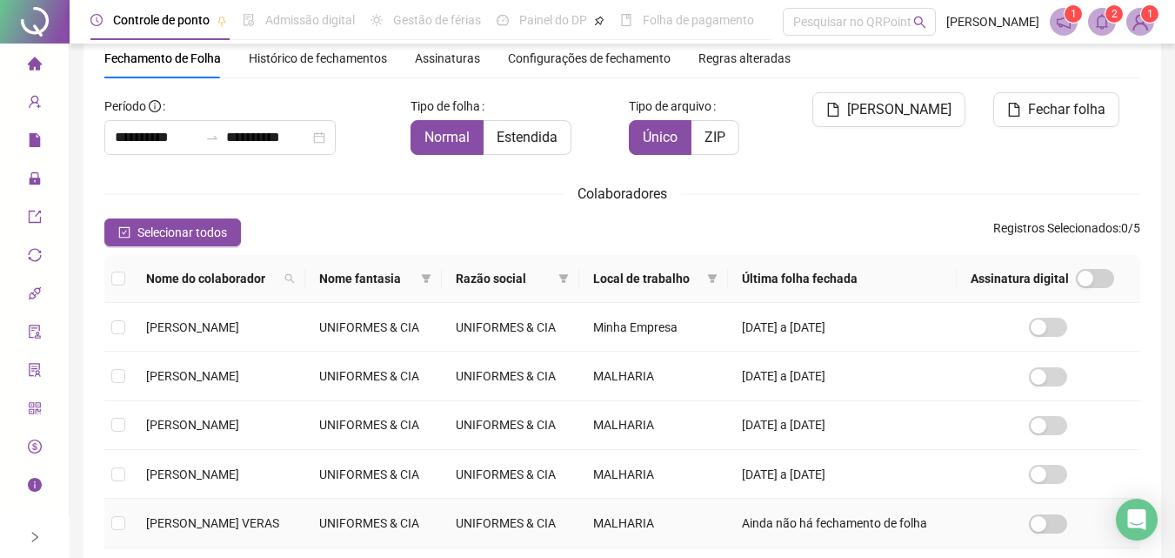
click at [127, 526] on td at bounding box center [118, 522] width 28 height 49
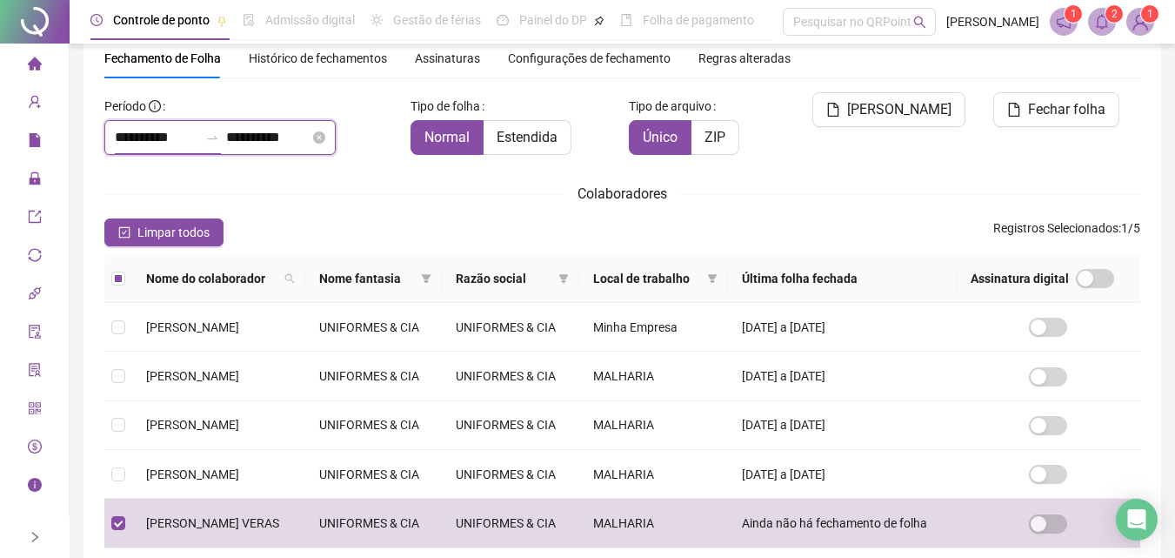
click at [121, 137] on input "**********" at bounding box center [157, 137] width 84 height 21
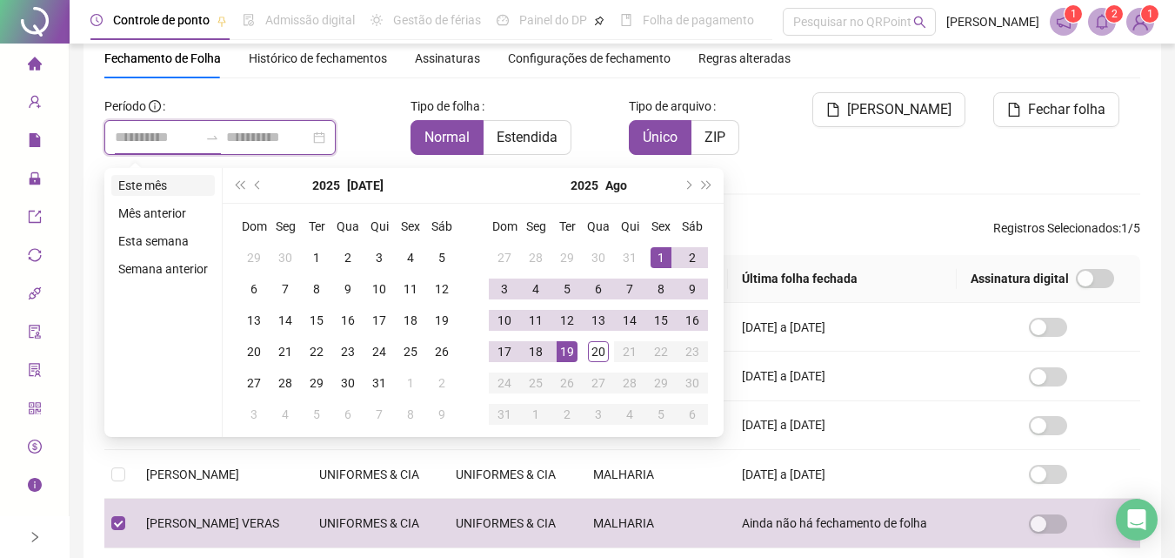
type input "**********"
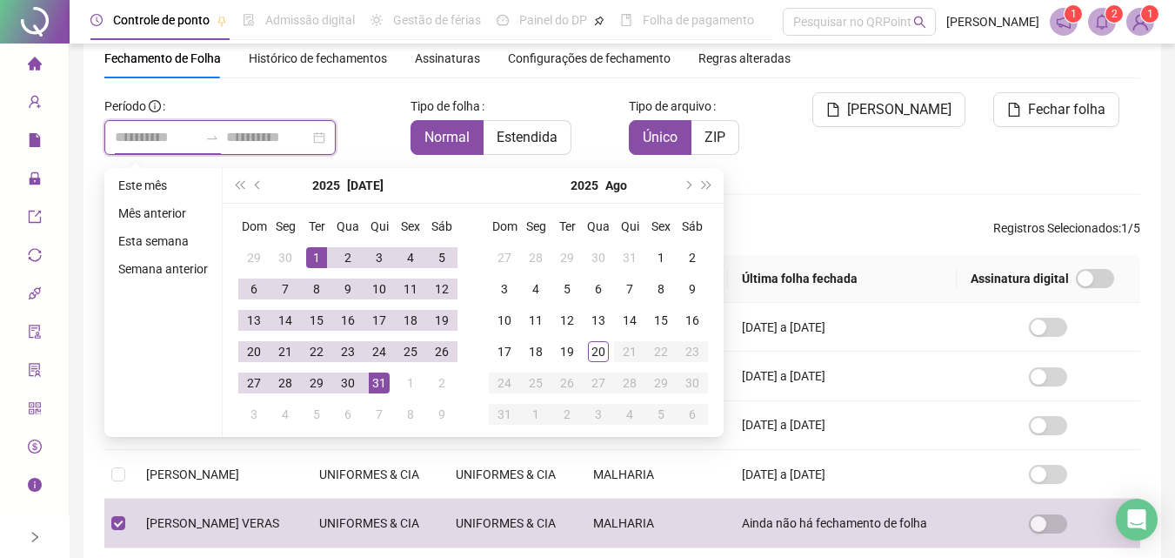
type input "**********"
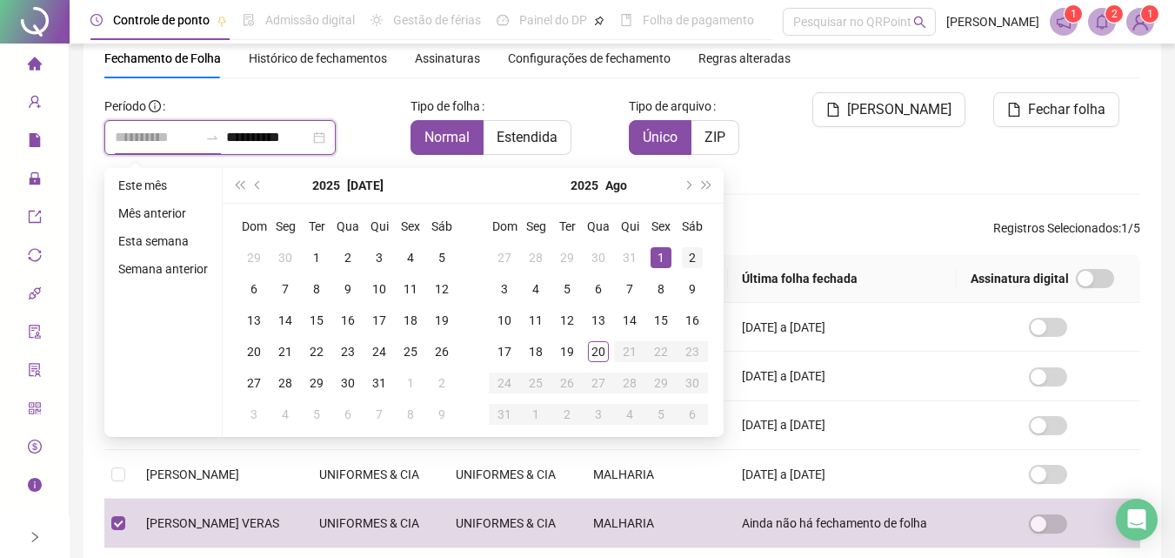
type input "**********"
click at [688, 257] on div "2" at bounding box center [692, 257] width 21 height 21
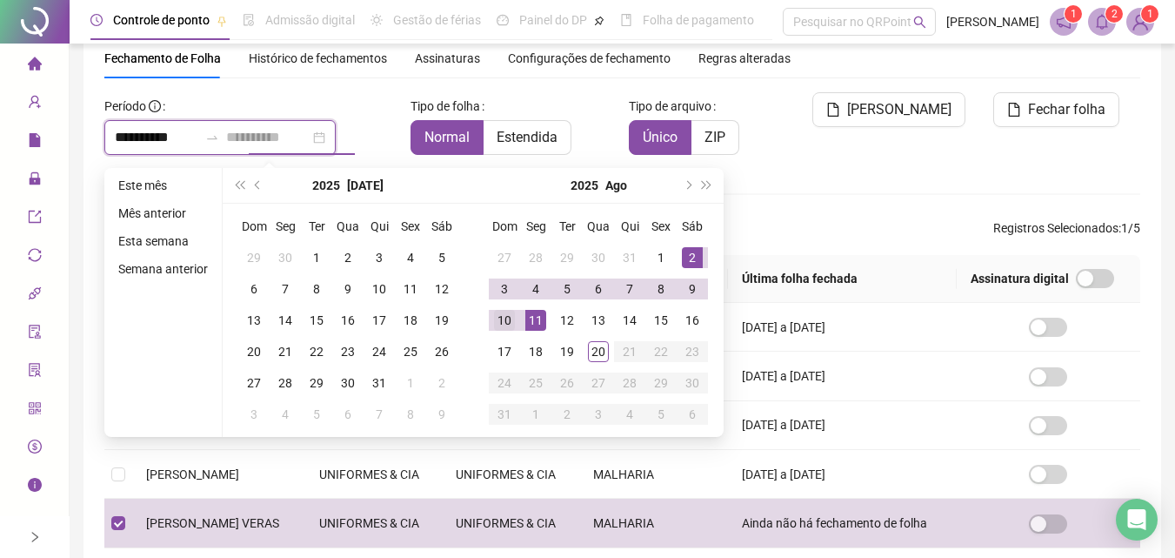
type input "**********"
click at [504, 319] on div "10" at bounding box center [504, 320] width 21 height 21
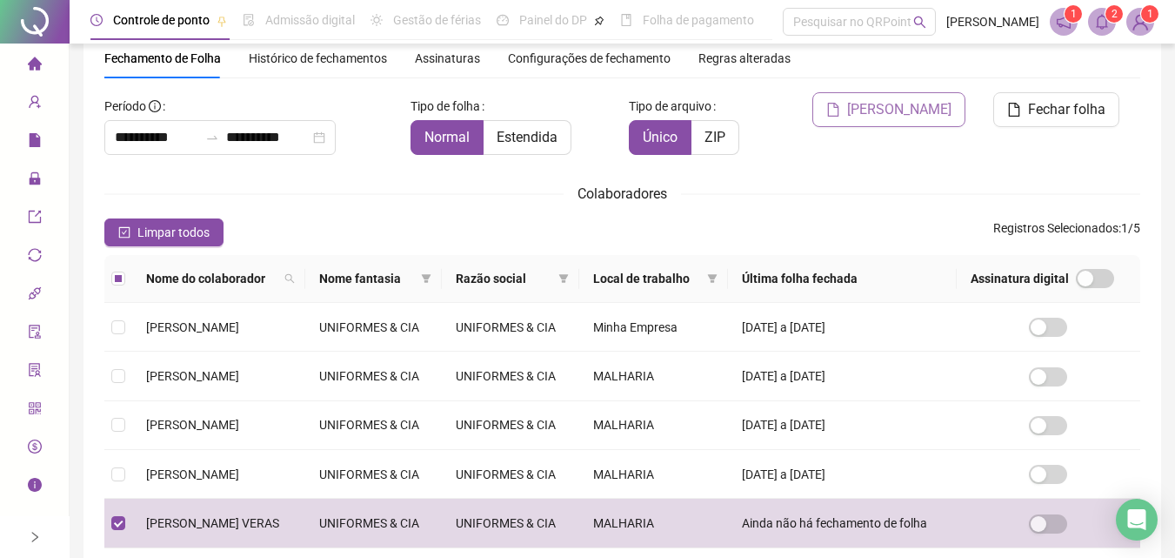
click at [909, 113] on span "[PERSON_NAME]" at bounding box center [899, 109] width 104 height 21
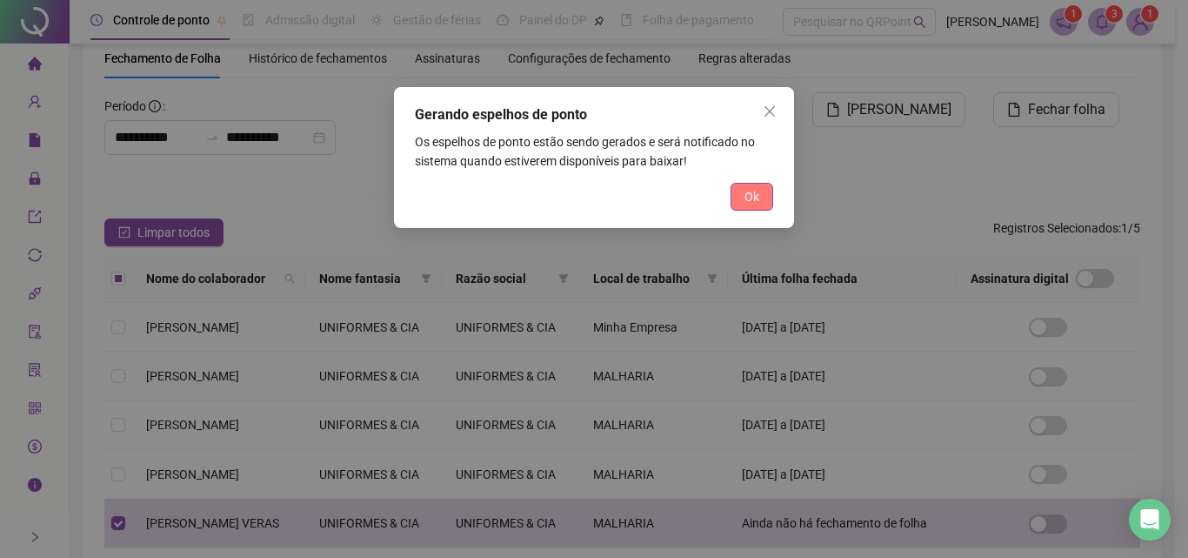
click at [746, 198] on span "Ok" at bounding box center [752, 196] width 15 height 19
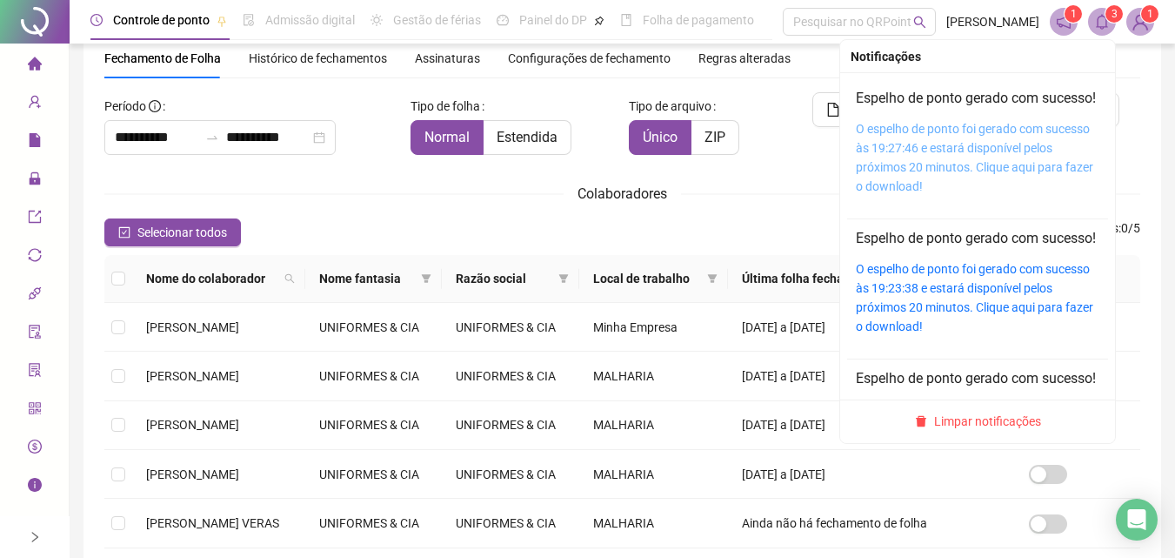
click at [942, 163] on link "O espelho de ponto foi gerado com sucesso às 19:27:46 e estará disponível pelos…" at bounding box center [974, 157] width 237 height 71
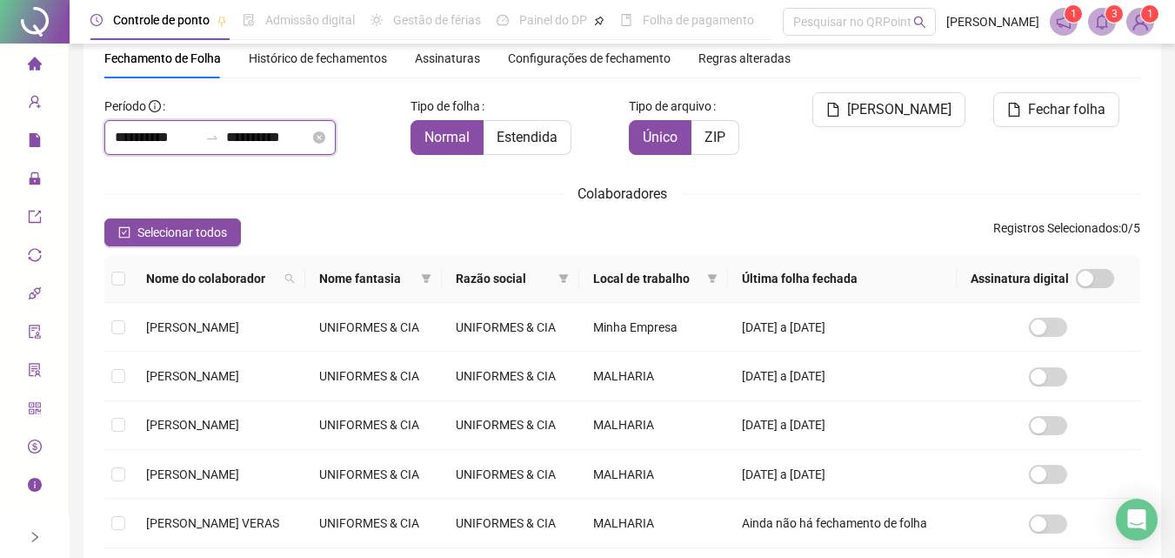
click at [124, 136] on input "**********" at bounding box center [157, 137] width 84 height 21
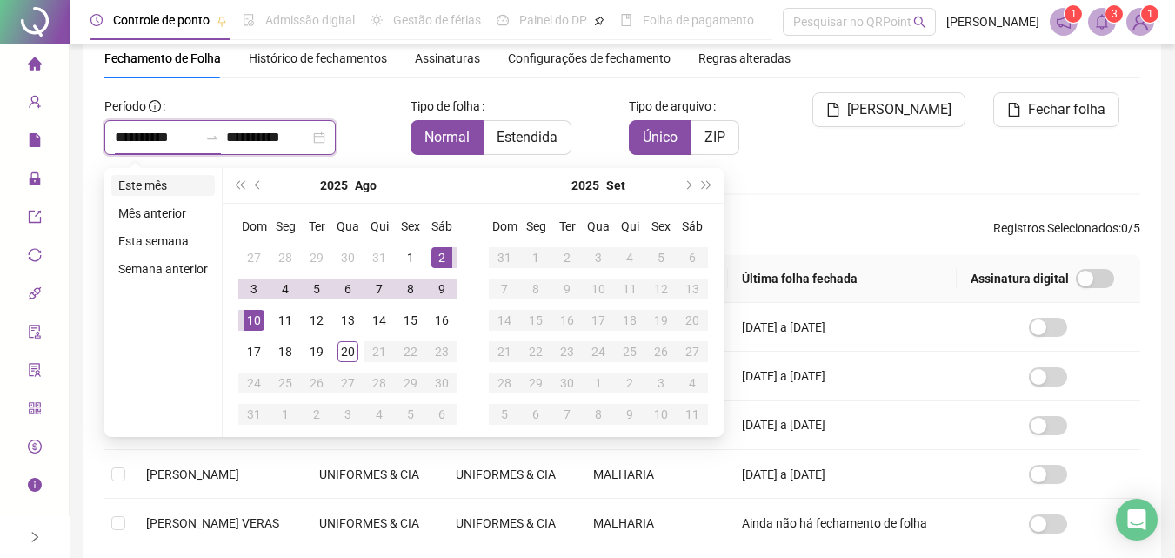
type input "**********"
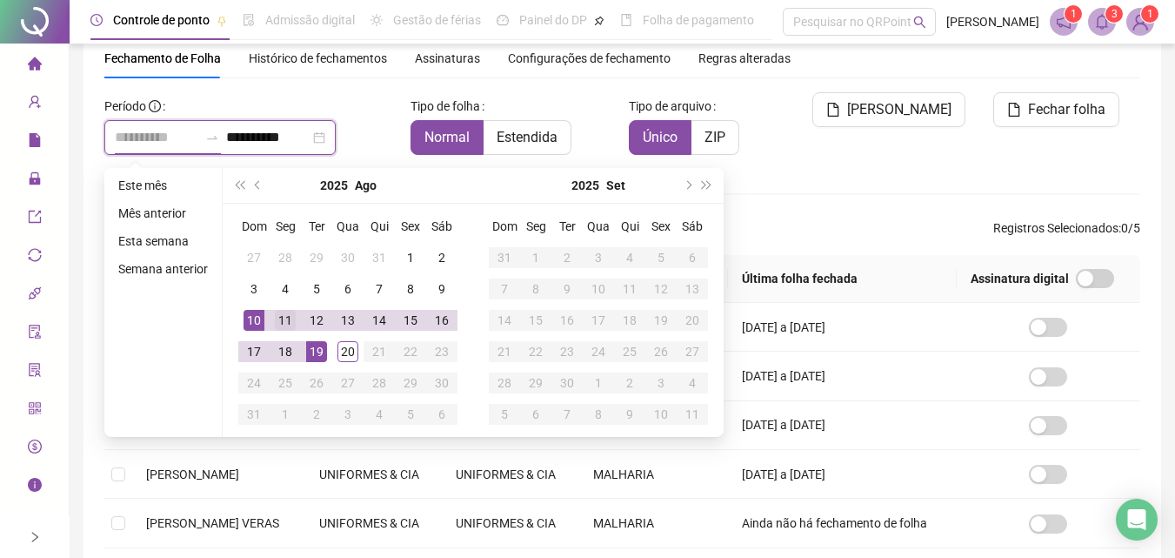
type input "**********"
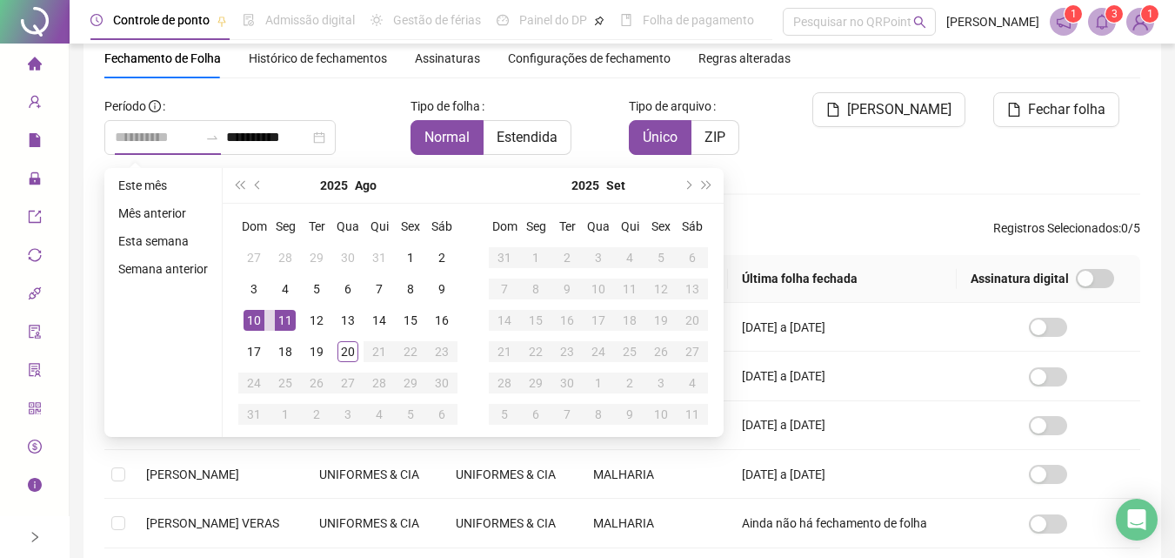
click at [283, 319] on div "11" at bounding box center [285, 320] width 21 height 21
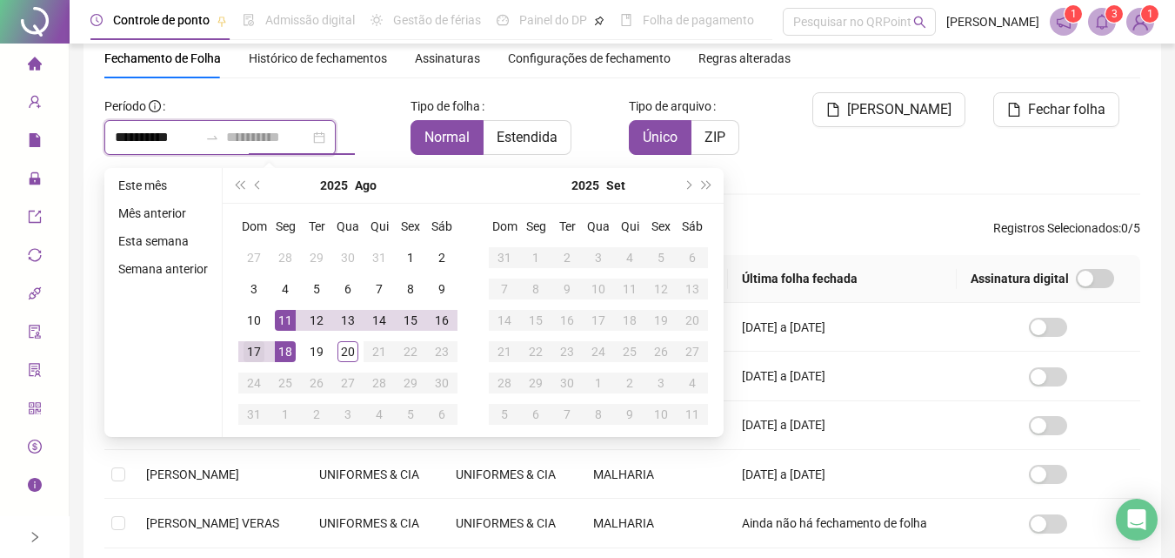
type input "**********"
click at [255, 348] on div "17" at bounding box center [254, 351] width 21 height 21
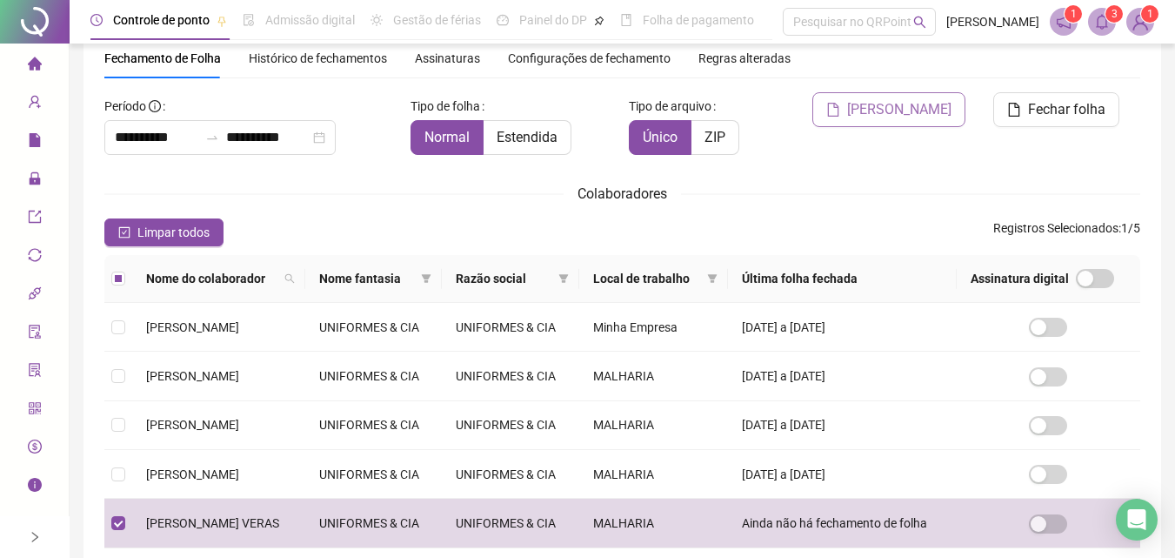
click at [903, 110] on span "[PERSON_NAME]" at bounding box center [899, 109] width 104 height 21
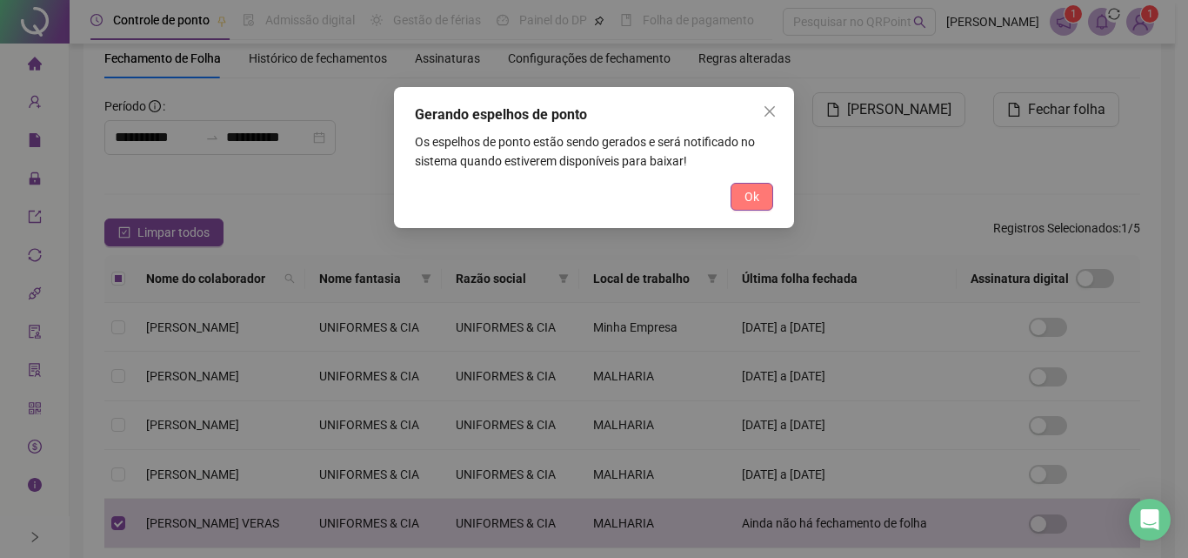
click at [749, 196] on span "Ok" at bounding box center [752, 196] width 15 height 19
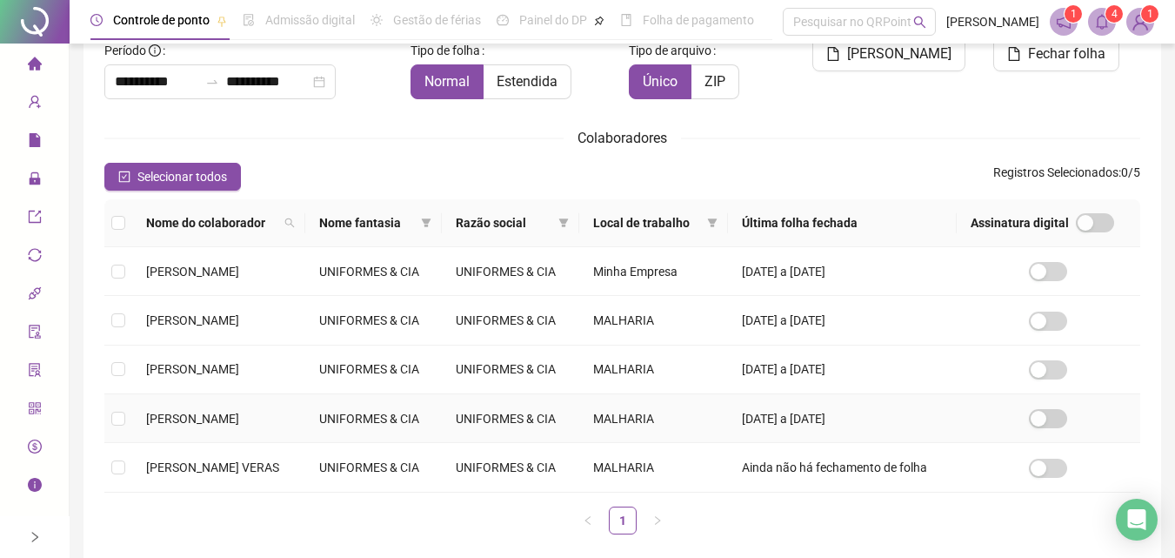
scroll to position [37, 0]
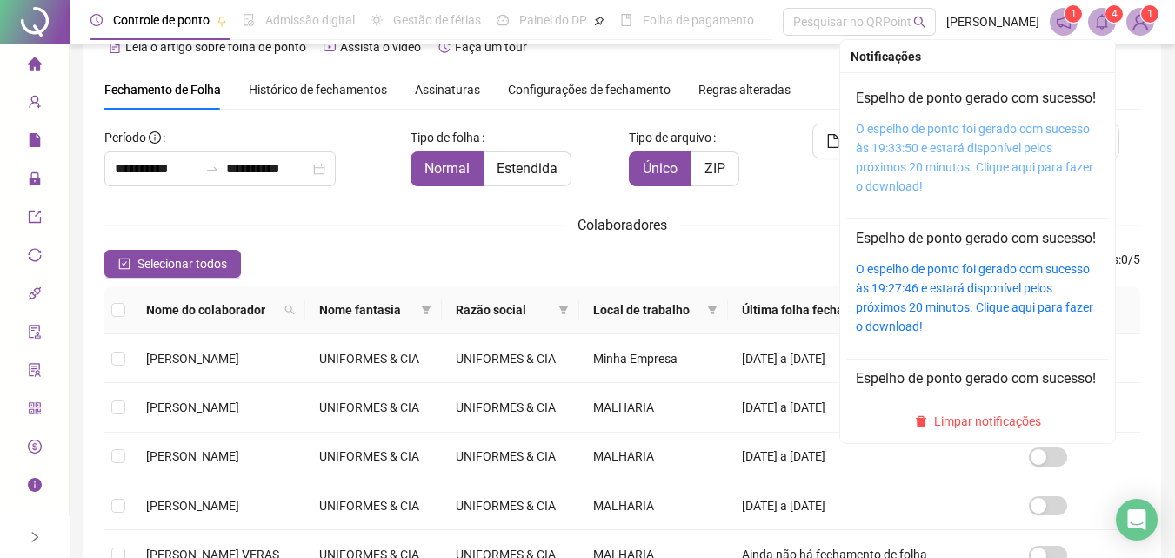
click at [912, 162] on link "O espelho de ponto foi gerado com sucesso às 19:33:50 e estará disponível pelos…" at bounding box center [974, 157] width 237 height 71
